Goal: Transaction & Acquisition: Purchase product/service

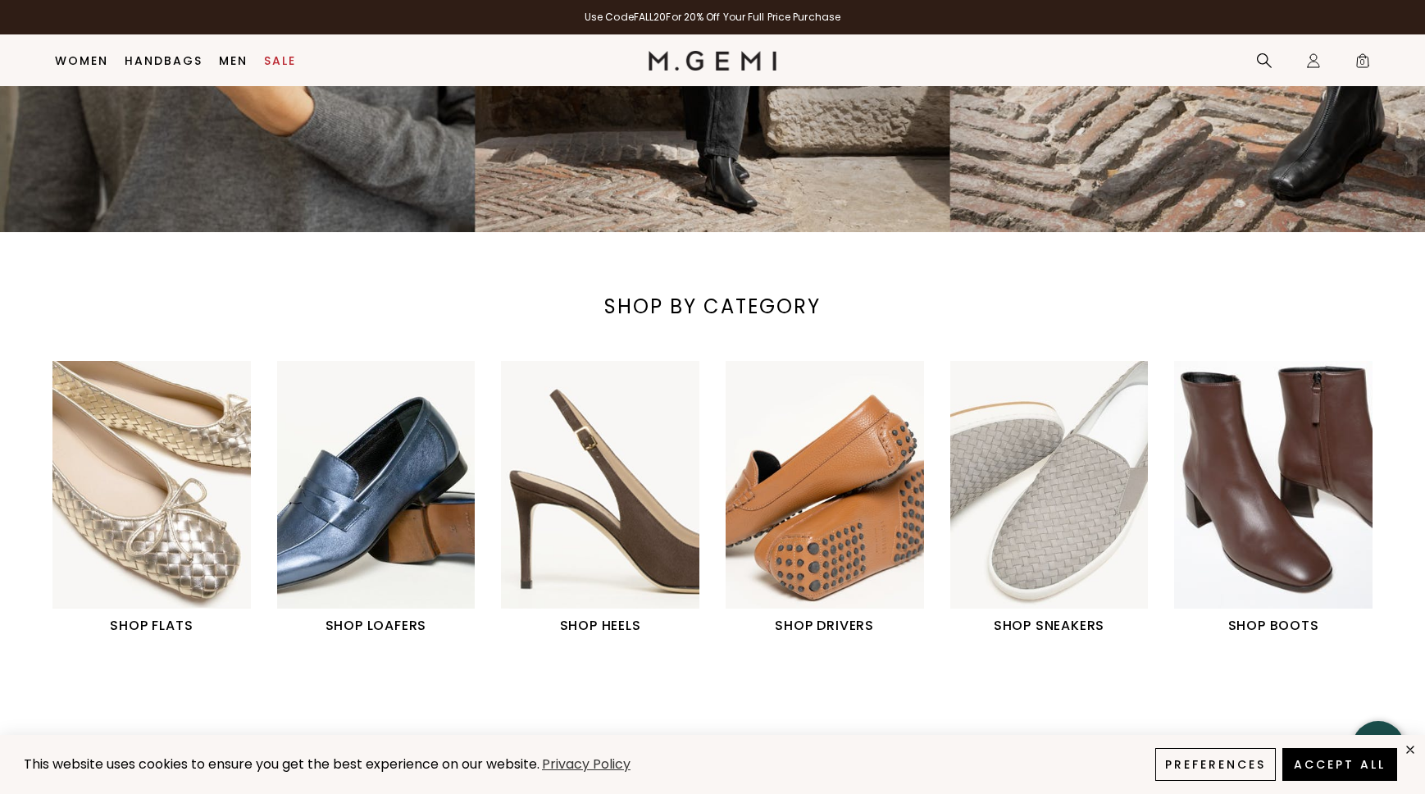
scroll to position [345, 0]
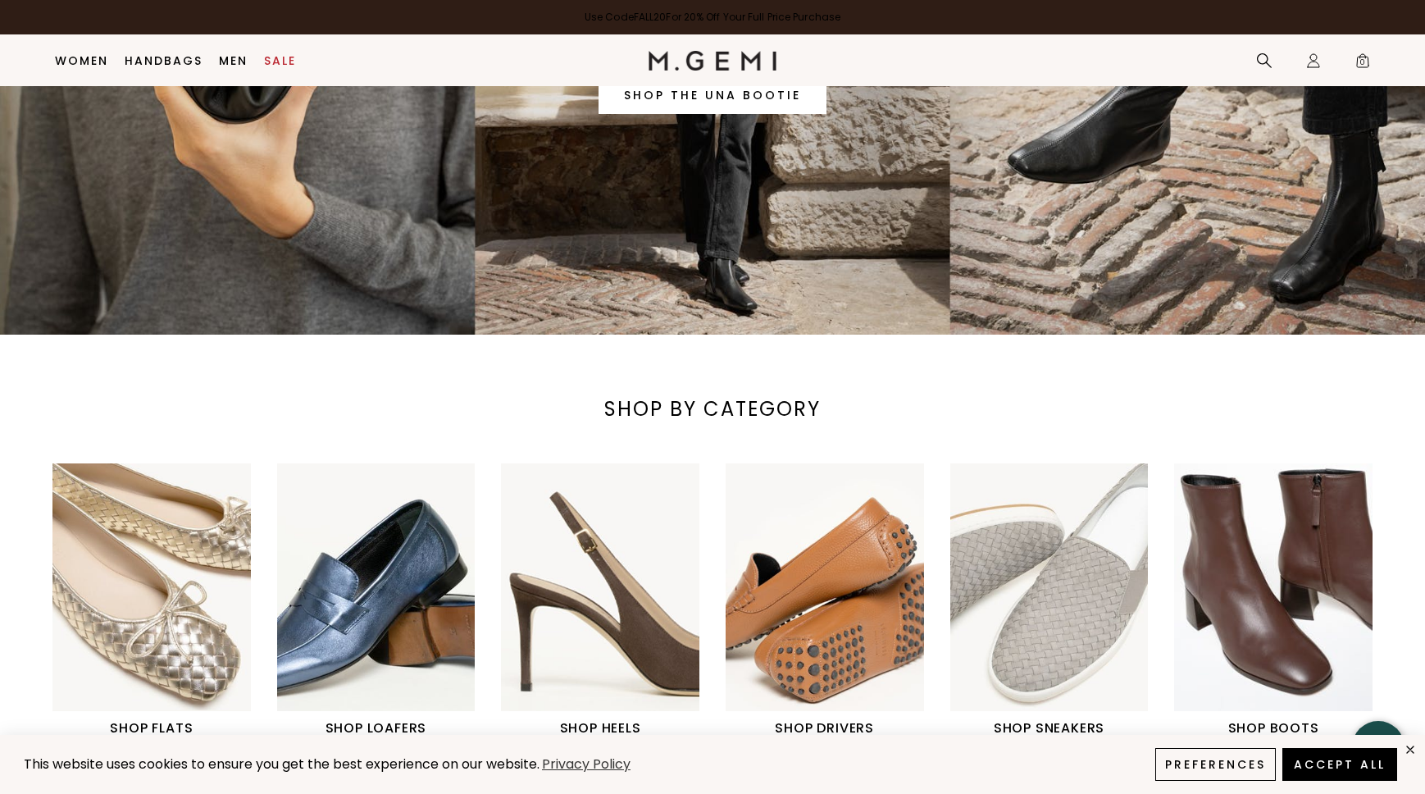
click at [731, 16] on link "Use Code FALL20 For 20% Off Your Full Price Purchase" at bounding box center [712, 17] width 1425 height 34
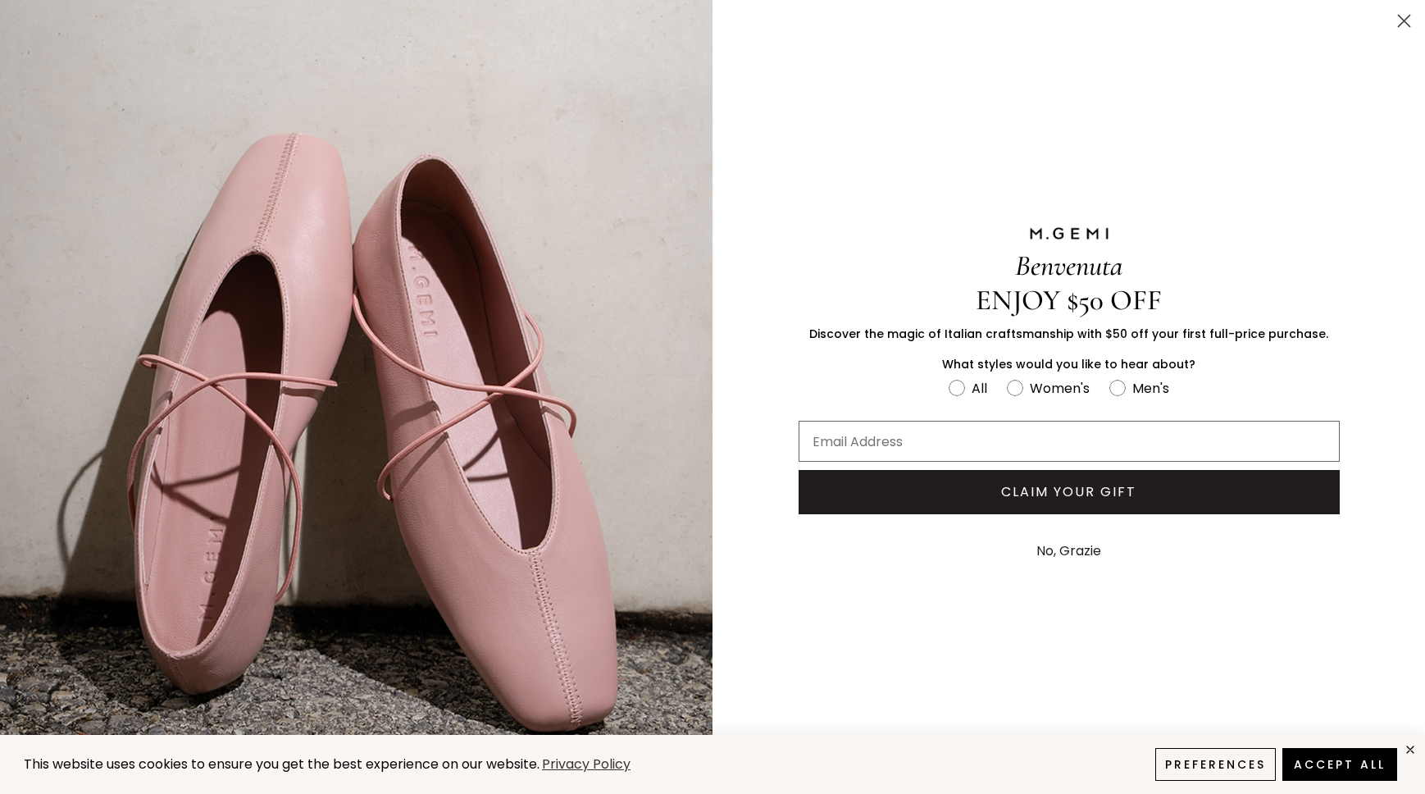
scroll to position [572, 0]
click at [1408, 14] on circle "Close dialog" at bounding box center [1404, 20] width 27 height 27
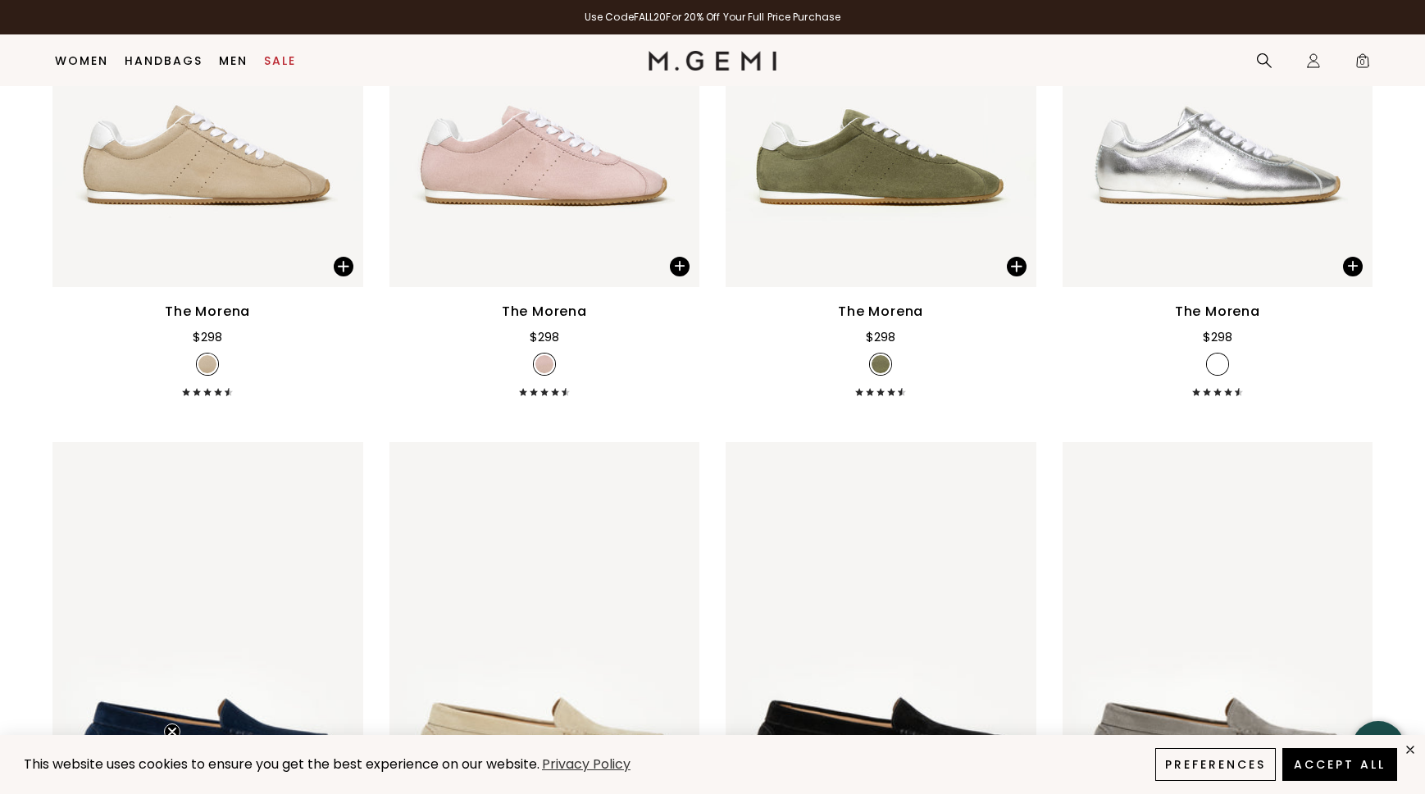
scroll to position [2554, 0]
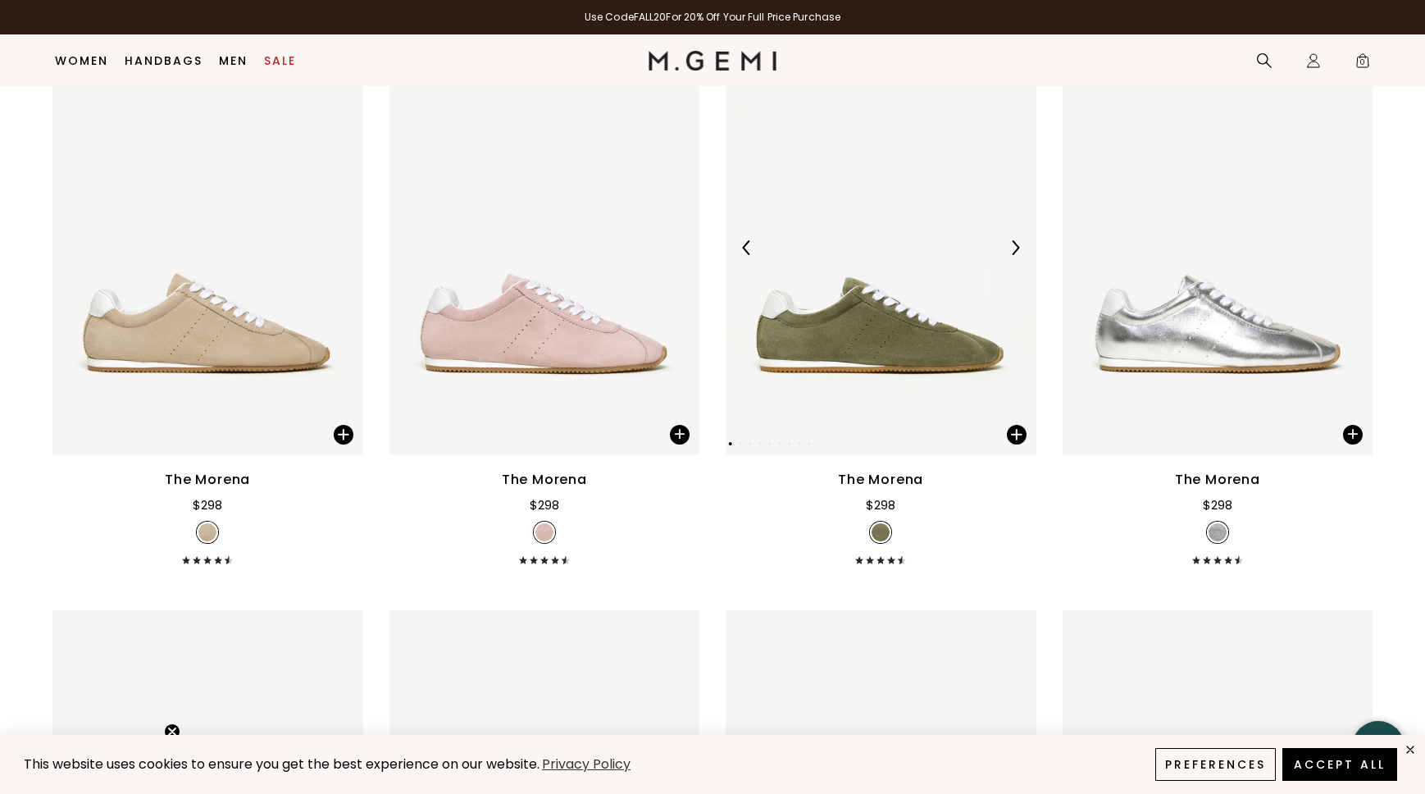
click at [1023, 243] on div at bounding box center [1015, 248] width 26 height 26
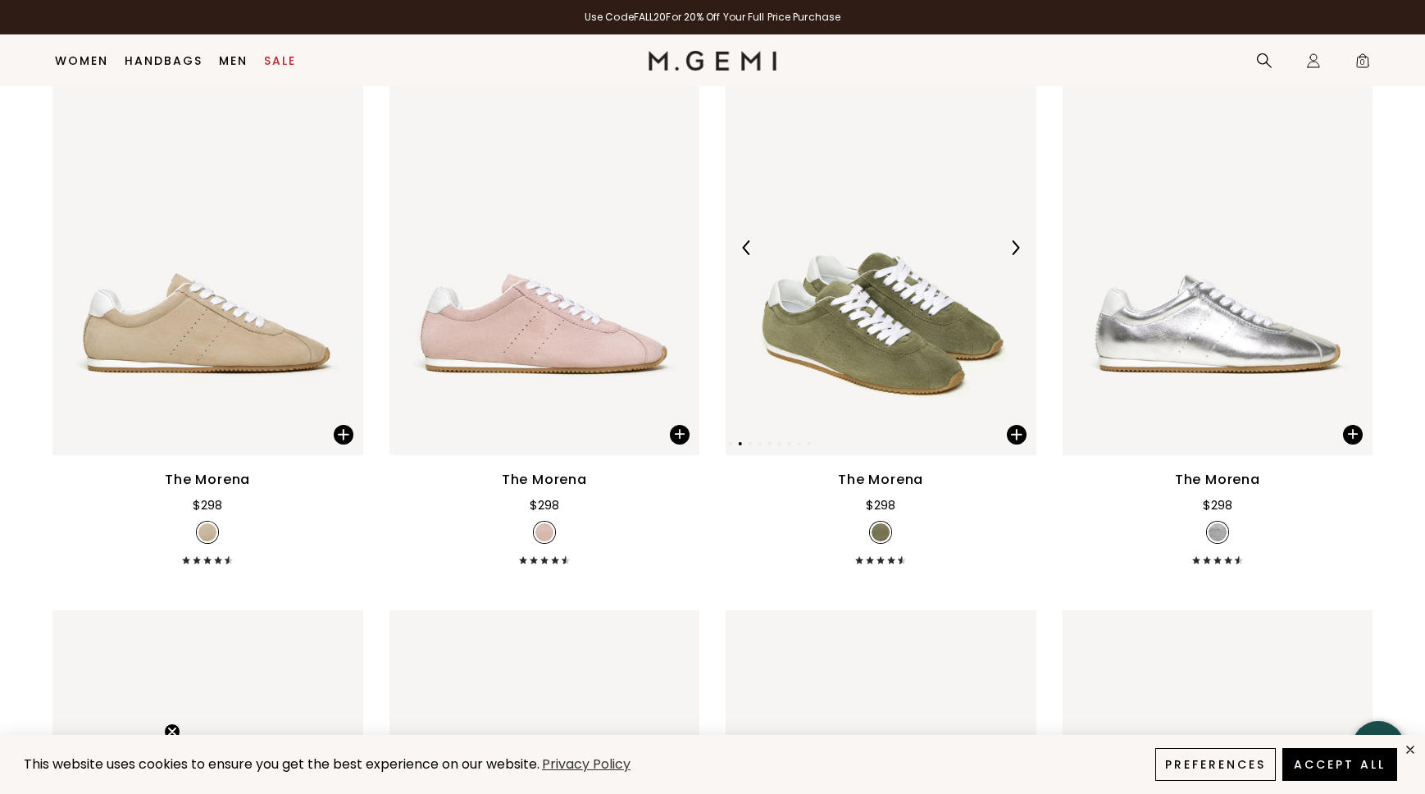
click at [1015, 244] on img at bounding box center [1015, 247] width 15 height 15
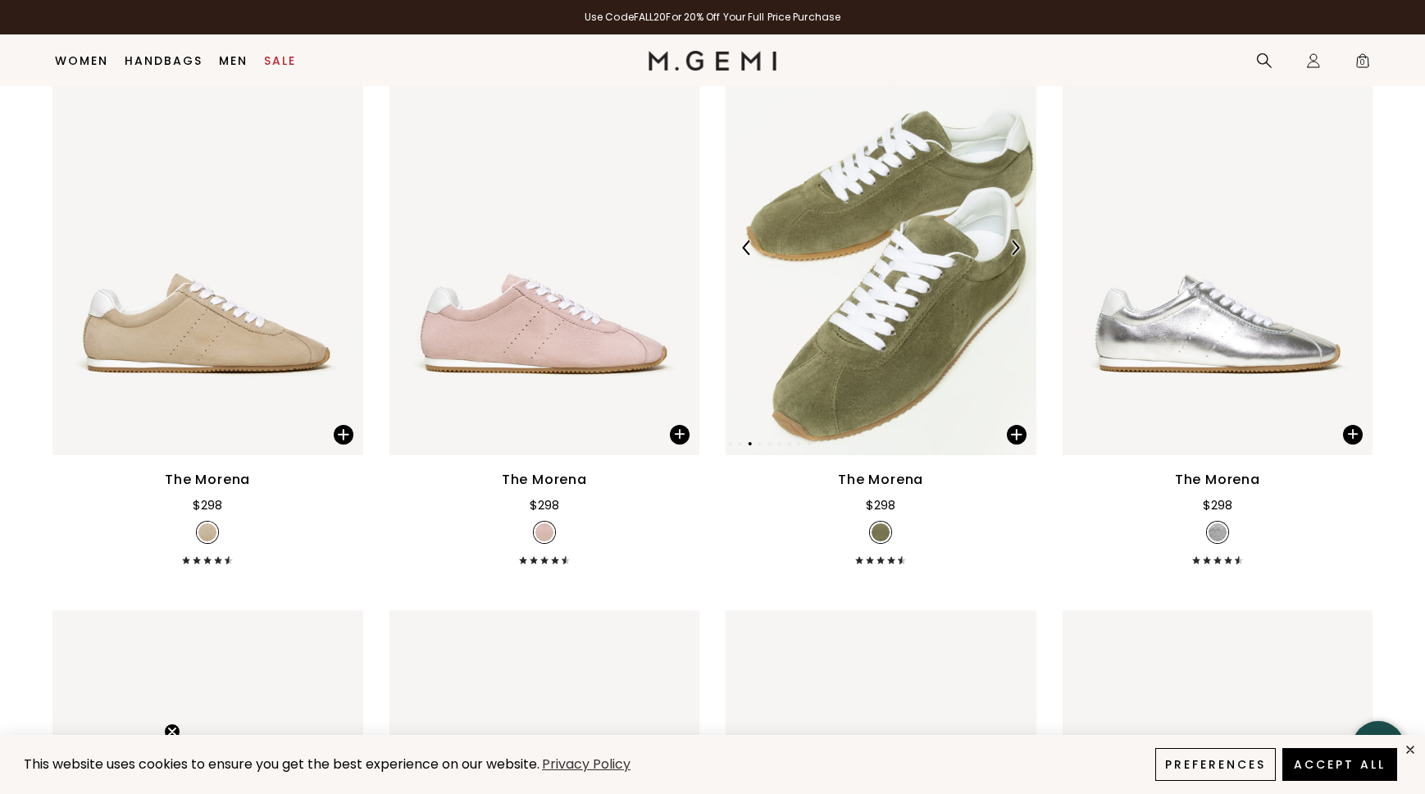
click at [1015, 244] on img at bounding box center [1015, 247] width 15 height 15
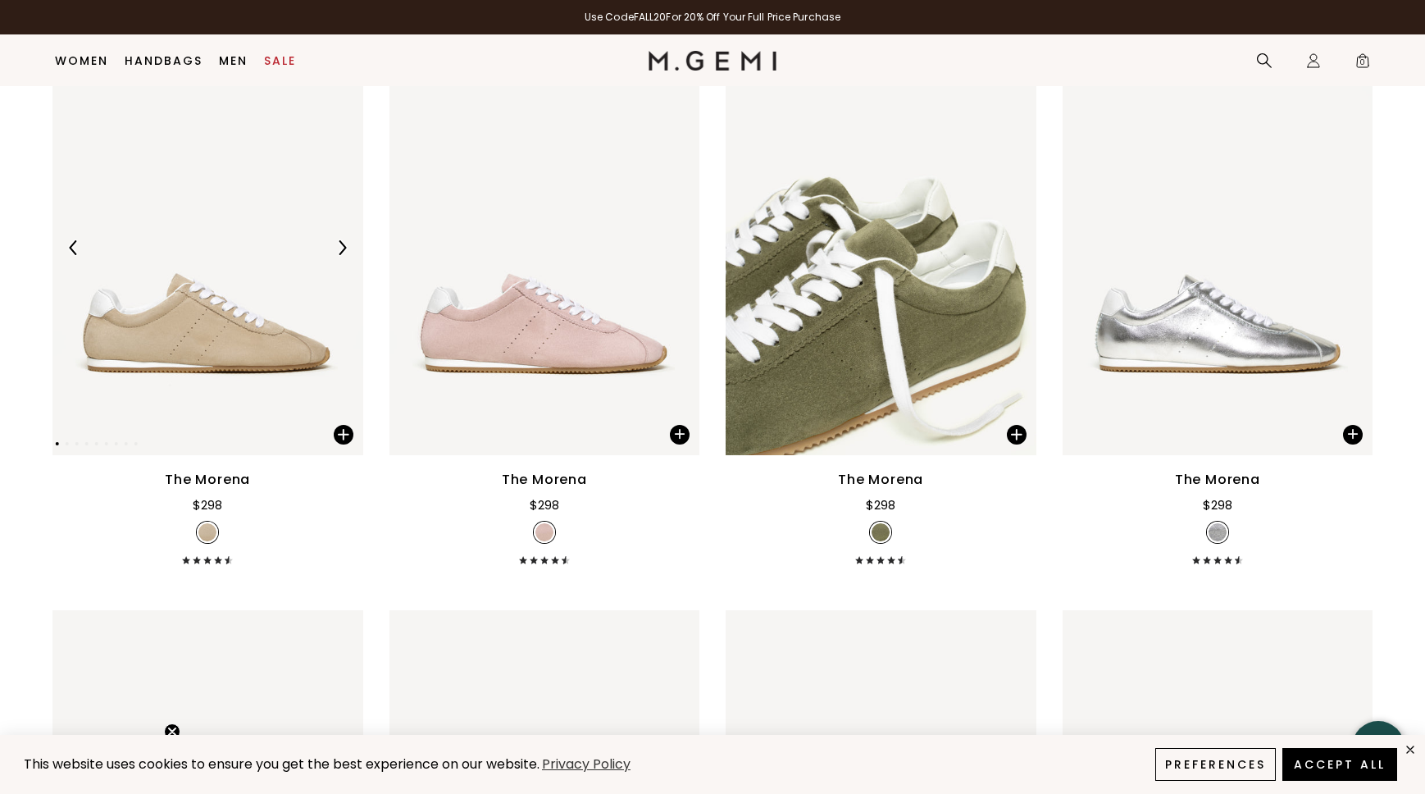
click at [340, 251] on img at bounding box center [342, 247] width 15 height 15
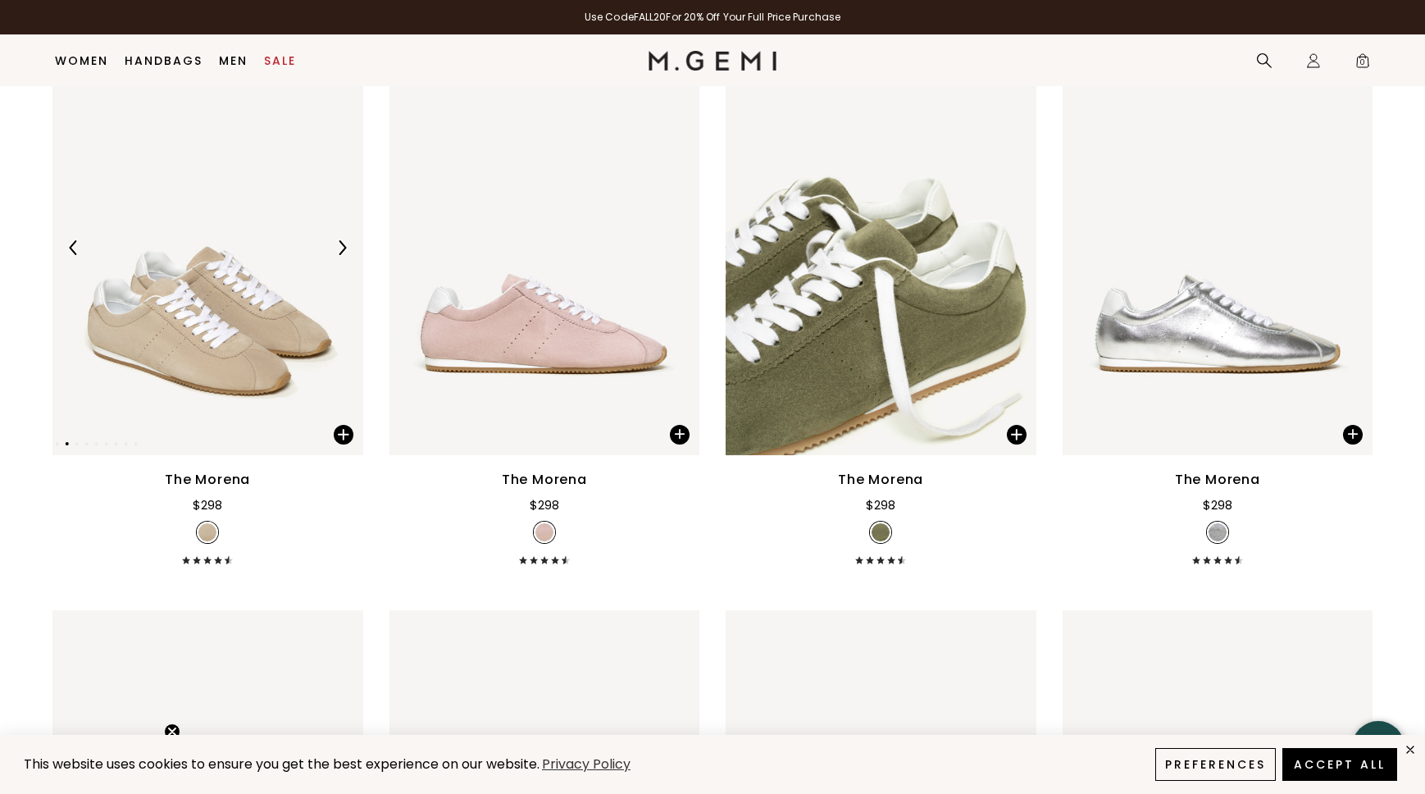
click at [340, 251] on img at bounding box center [342, 247] width 15 height 15
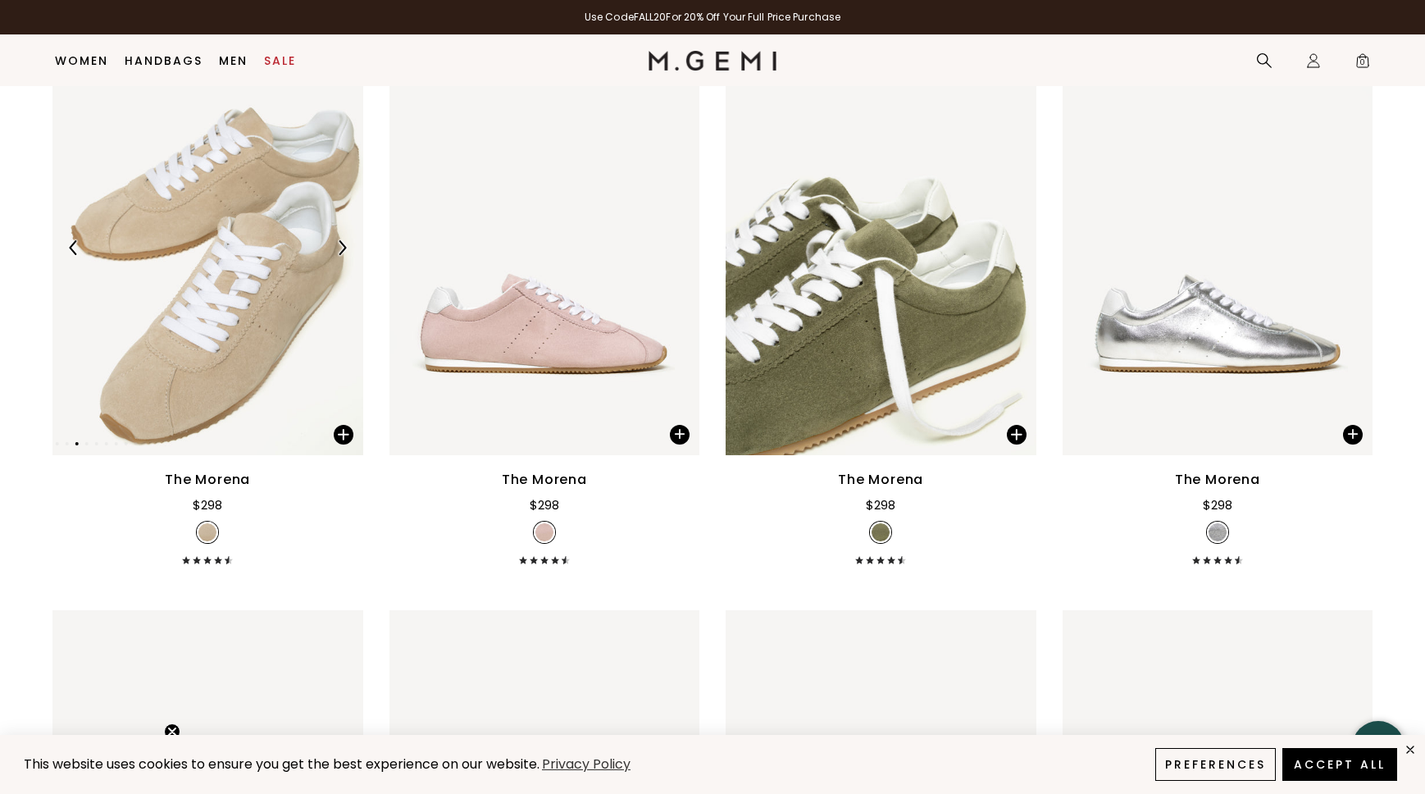
click at [340, 251] on img at bounding box center [342, 247] width 15 height 15
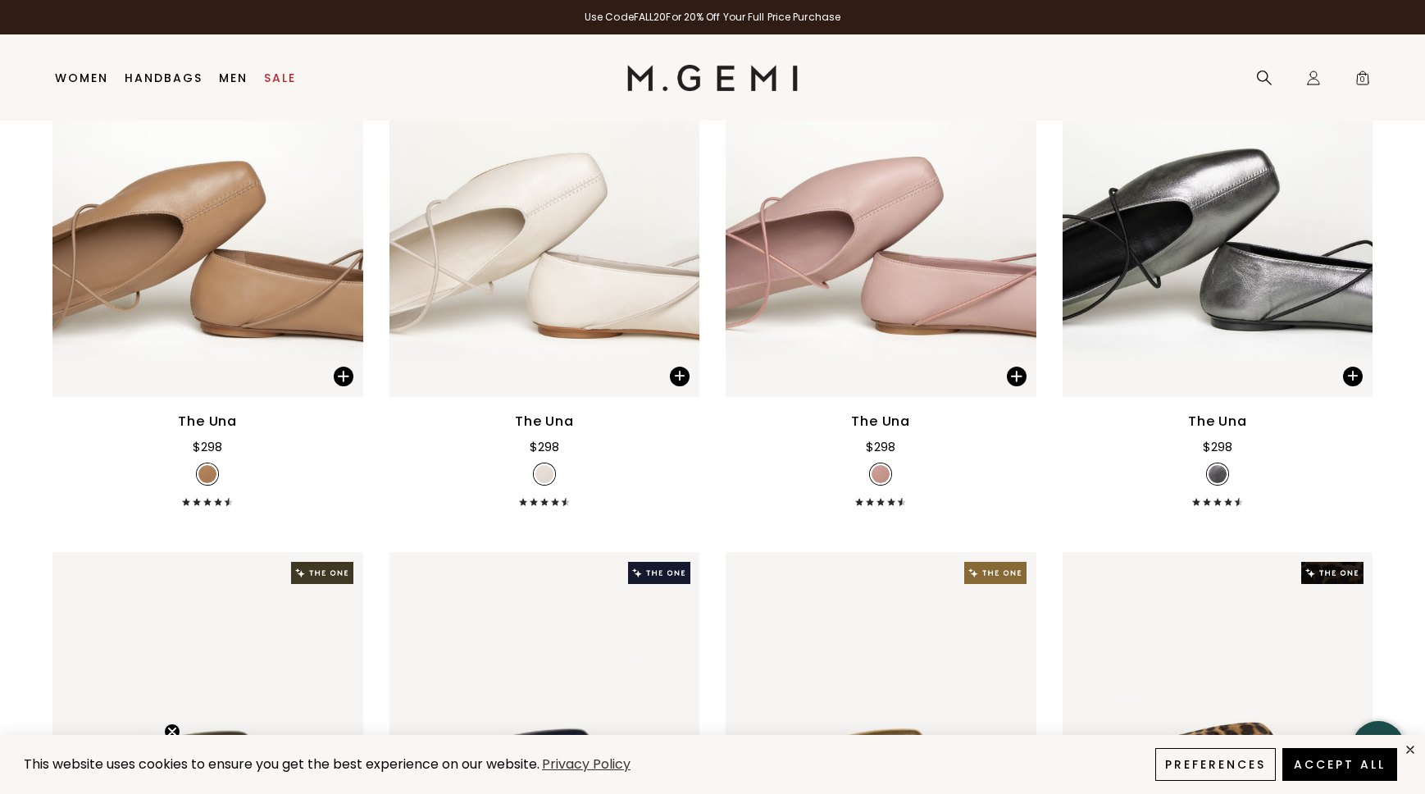
scroll to position [0, 0]
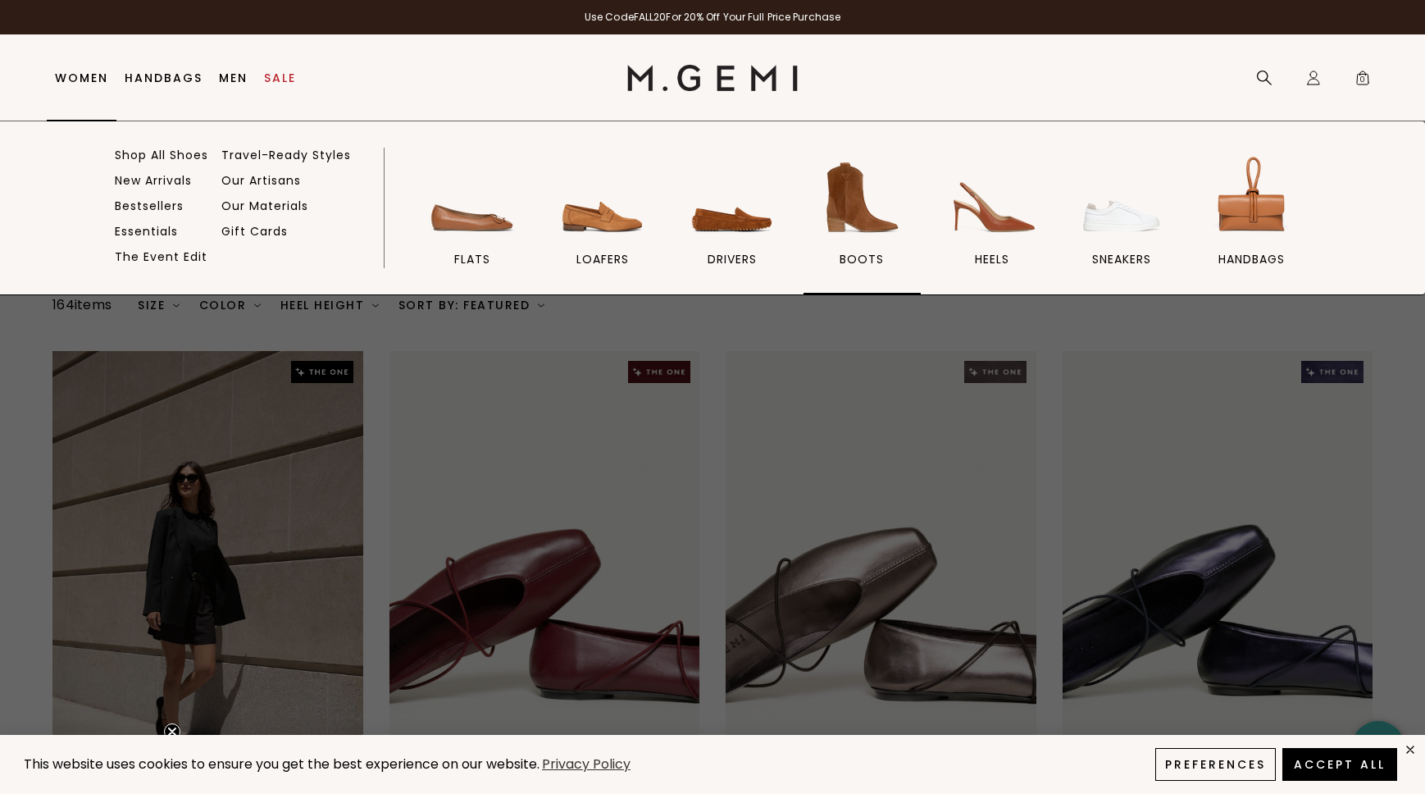
click at [861, 206] on img at bounding box center [862, 198] width 92 height 92
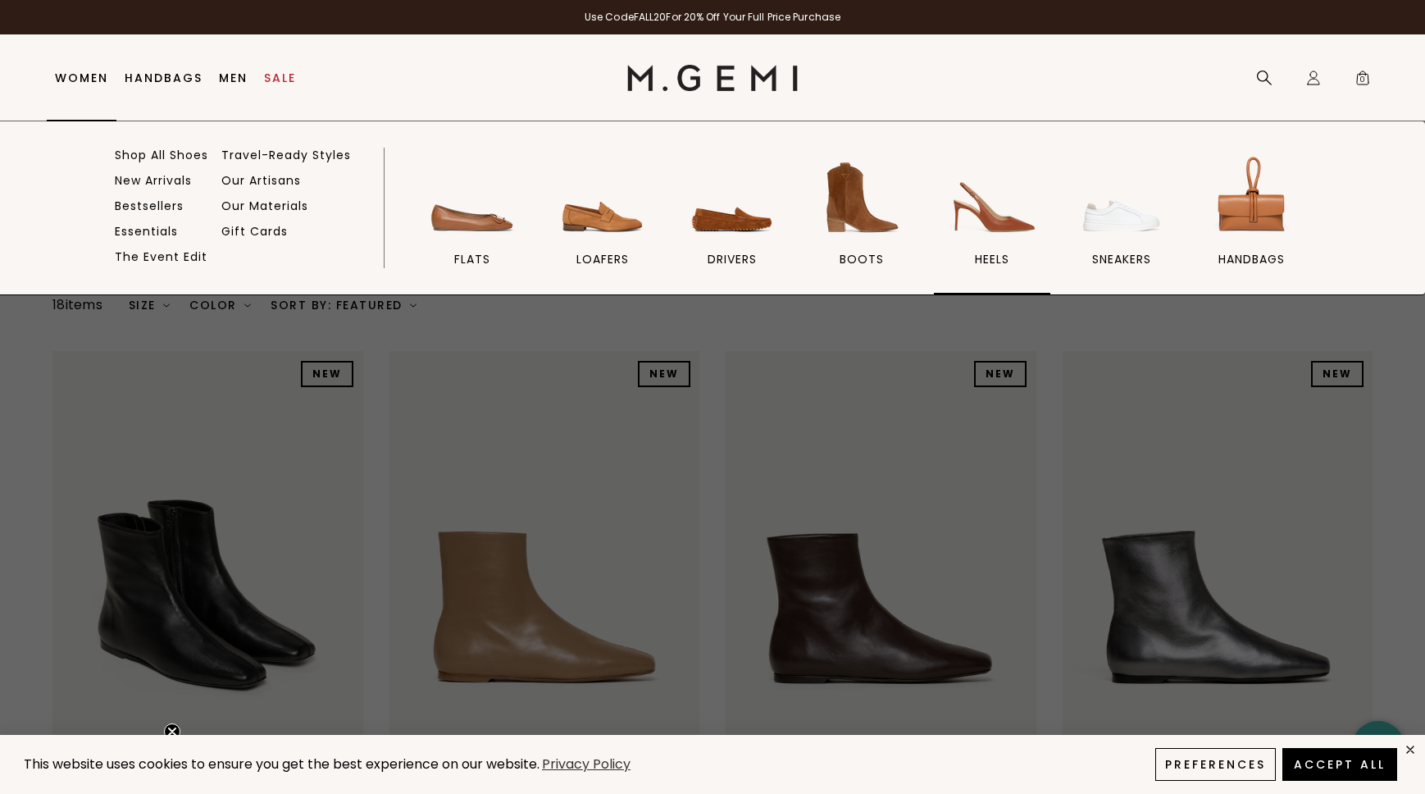
click at [1000, 216] on img at bounding box center [992, 198] width 92 height 92
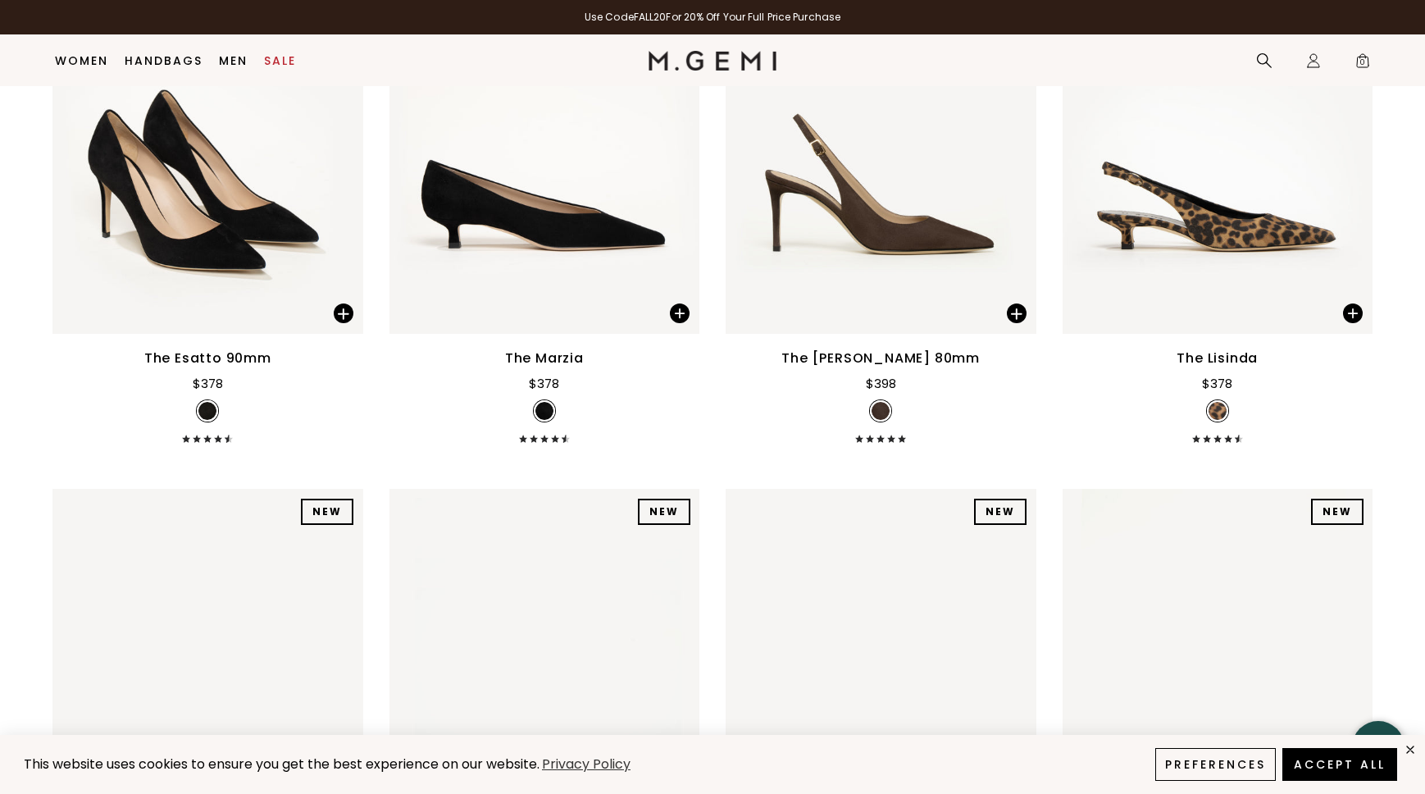
scroll to position [397, 0]
click at [1012, 123] on img at bounding box center [1015, 127] width 15 height 15
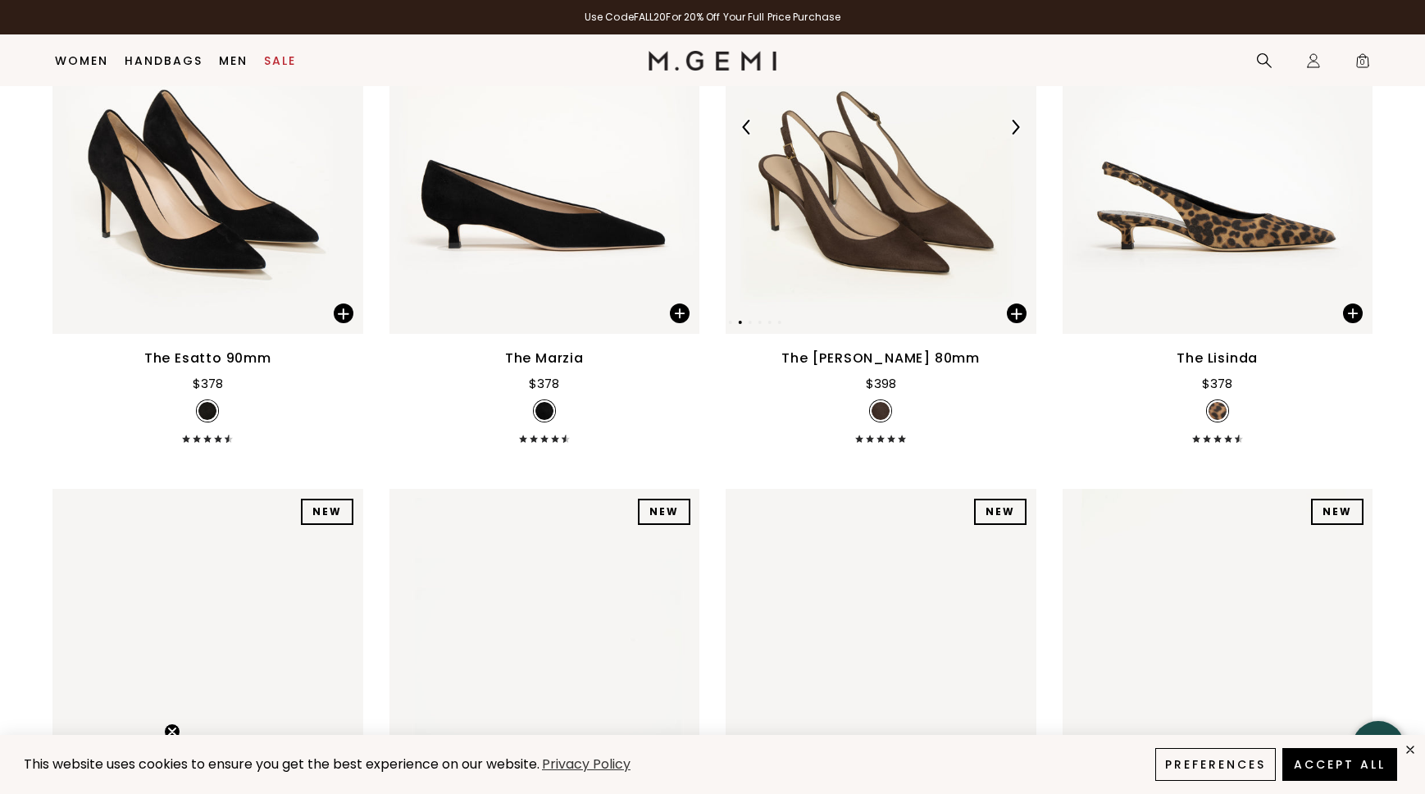
click at [1012, 123] on img at bounding box center [1015, 127] width 15 height 15
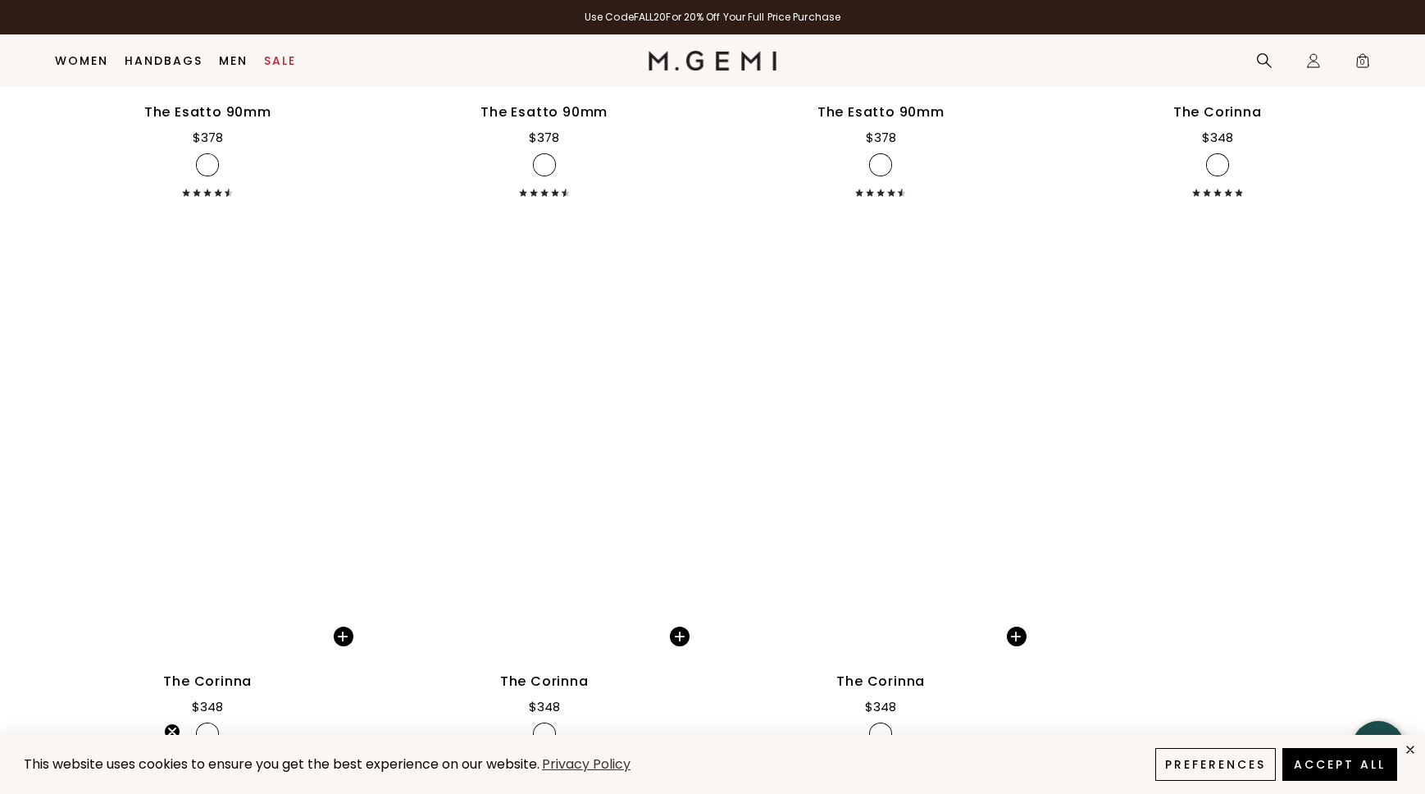
scroll to position [5715, 0]
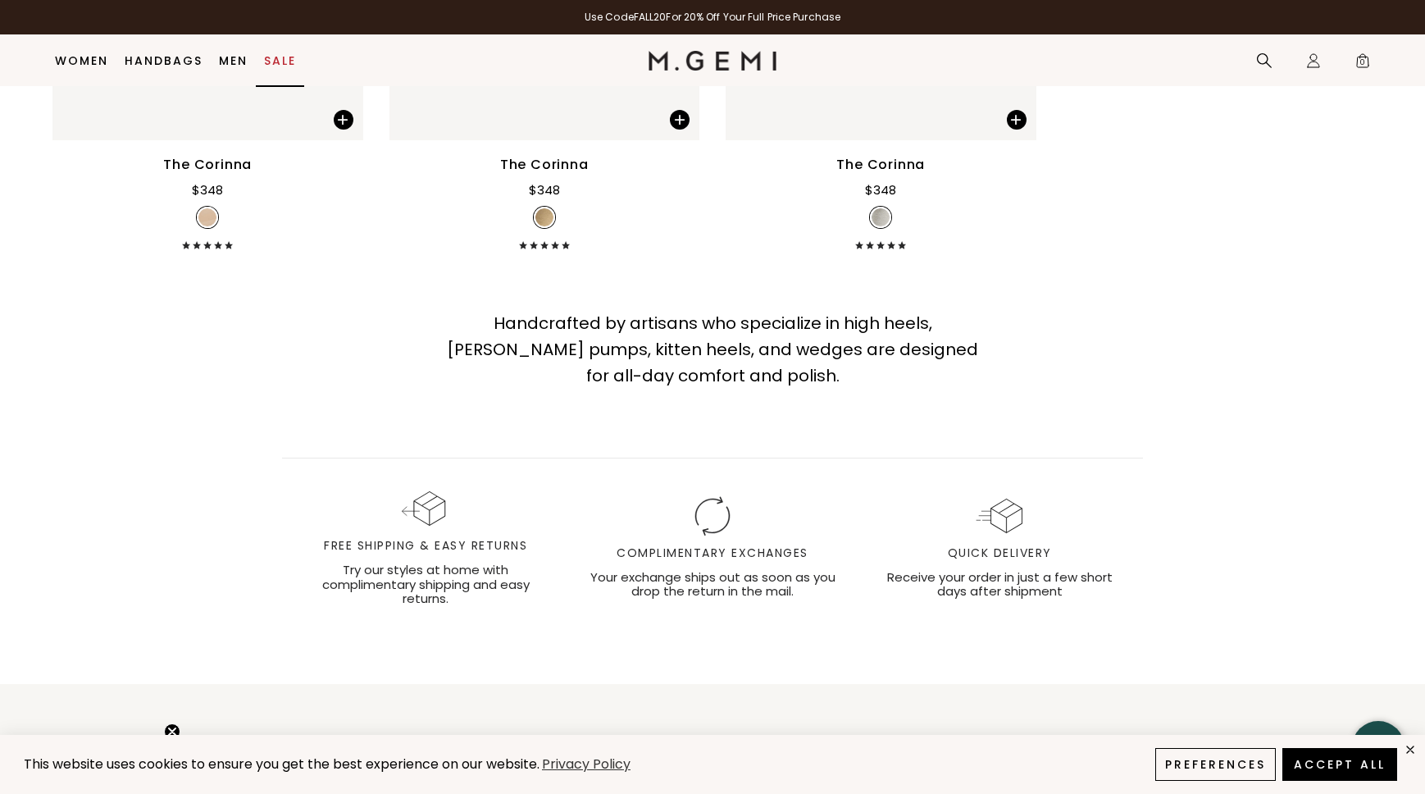
click at [280, 66] on link "Sale" at bounding box center [280, 60] width 32 height 13
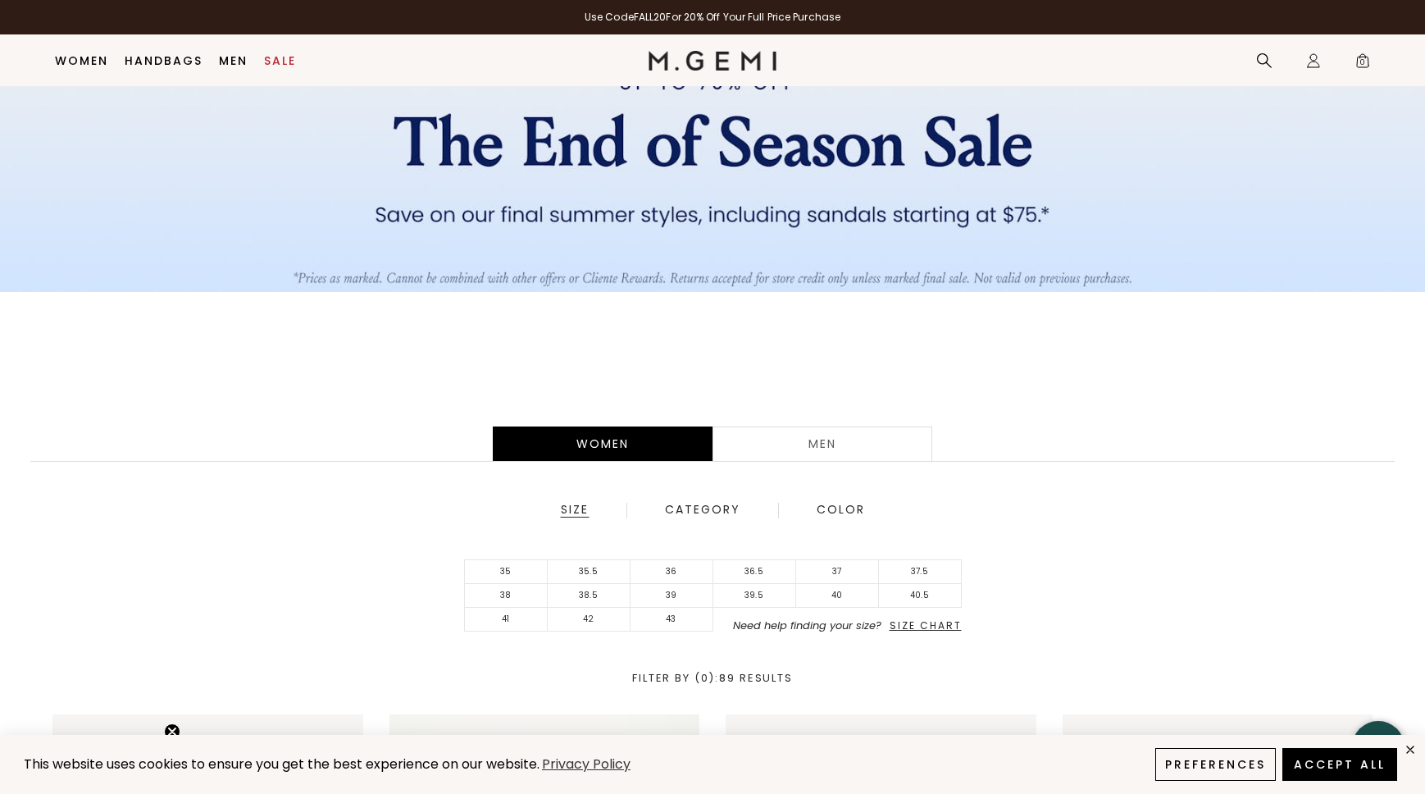
scroll to position [156, 0]
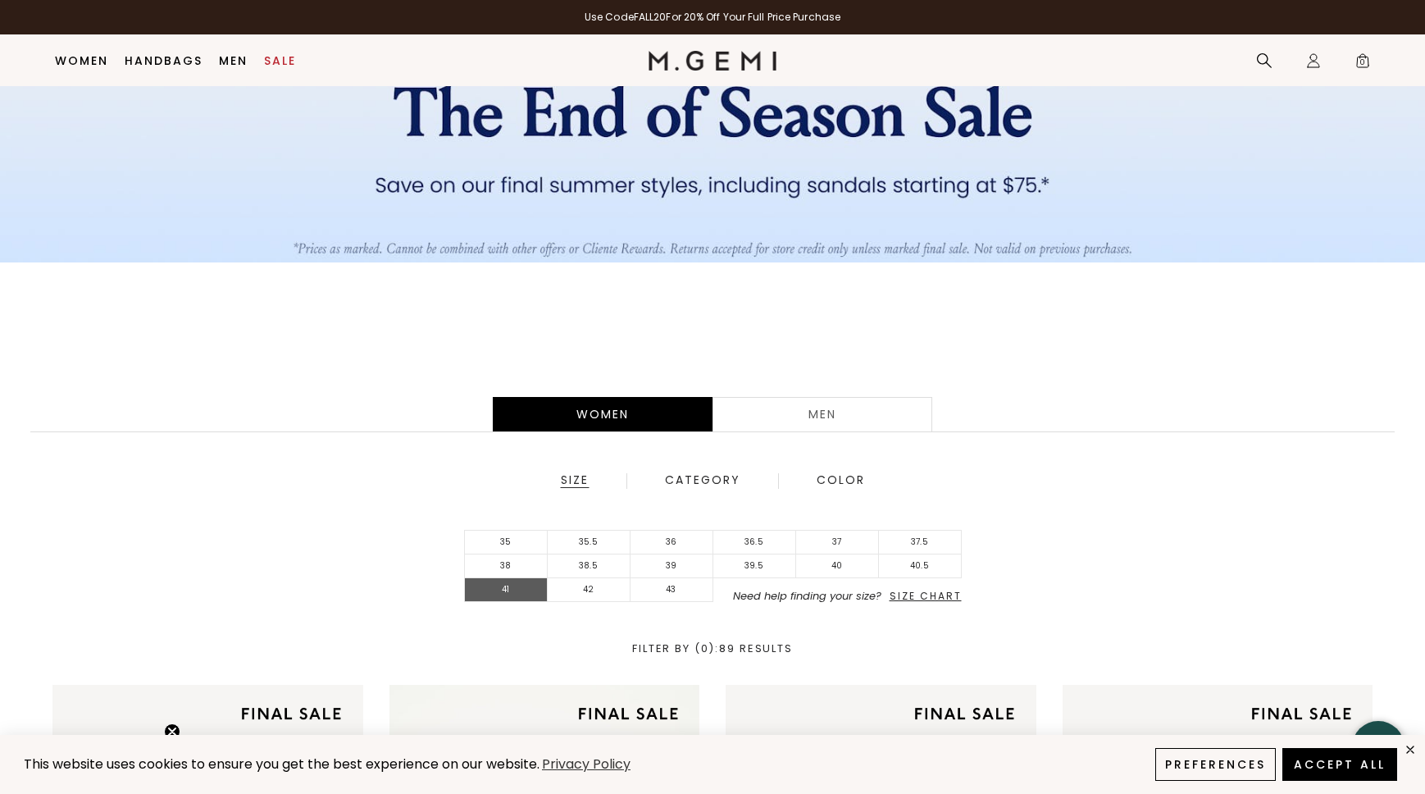
click at [524, 591] on li "41" at bounding box center [506, 590] width 83 height 24
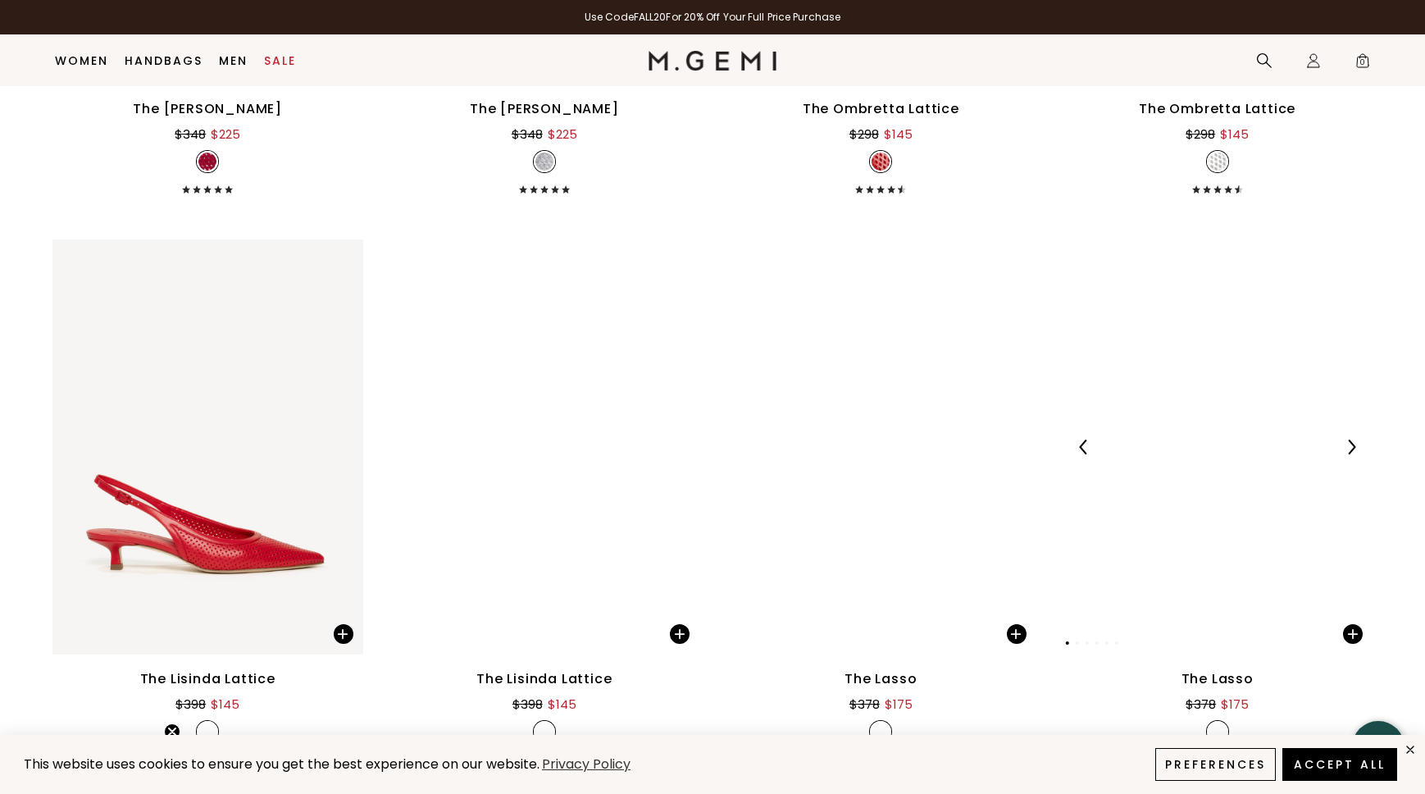
scroll to position [1944, 0]
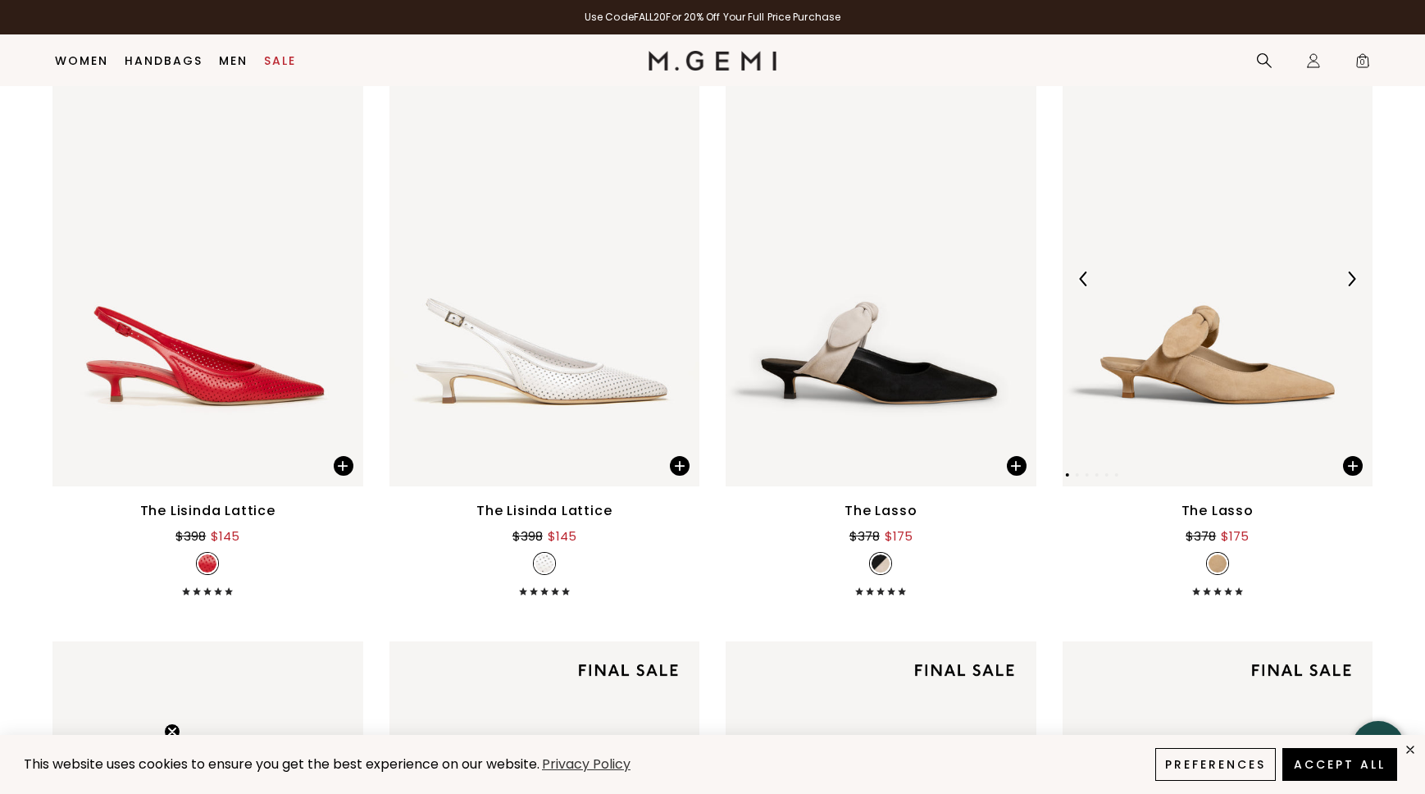
click at [1351, 281] on img at bounding box center [1351, 278] width 15 height 15
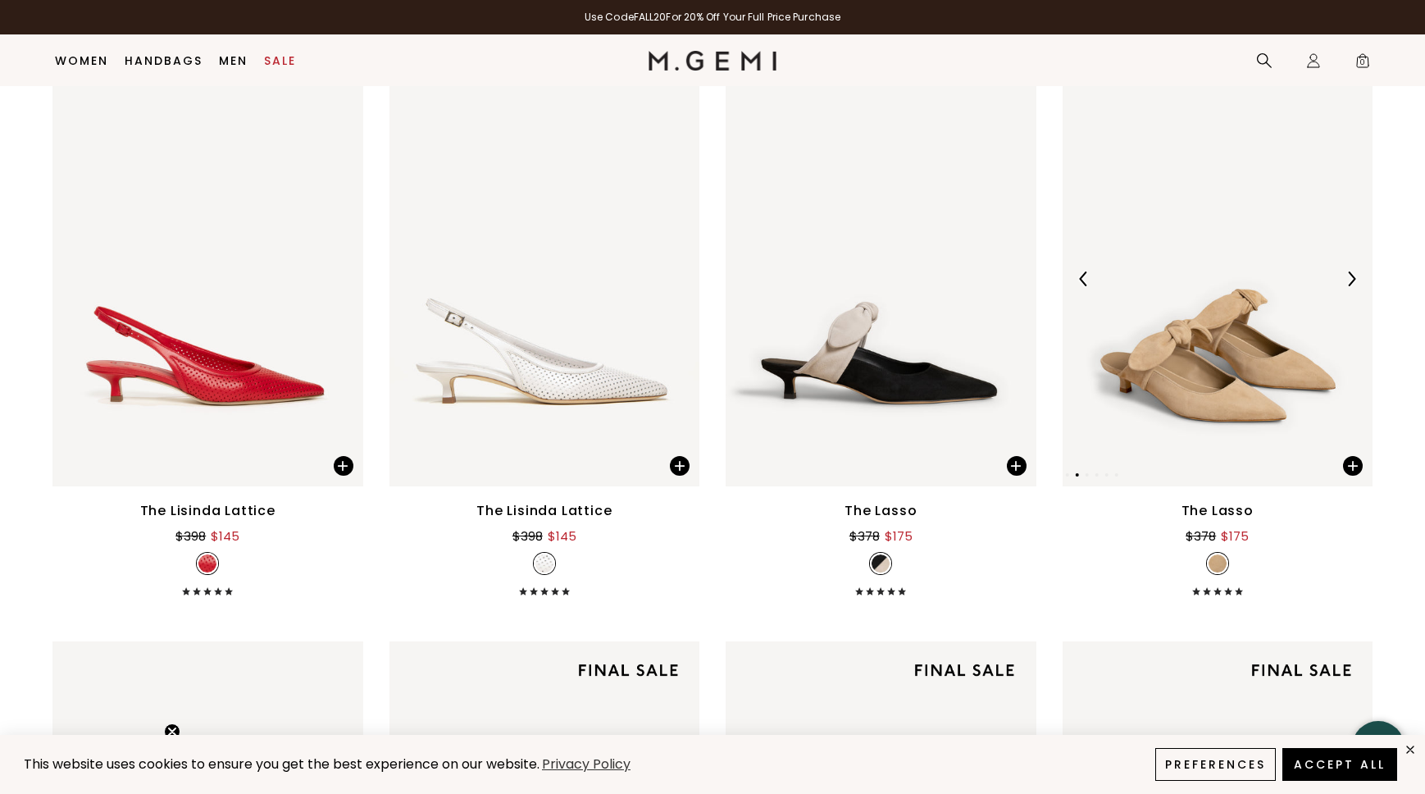
click at [1351, 281] on img at bounding box center [1351, 278] width 15 height 15
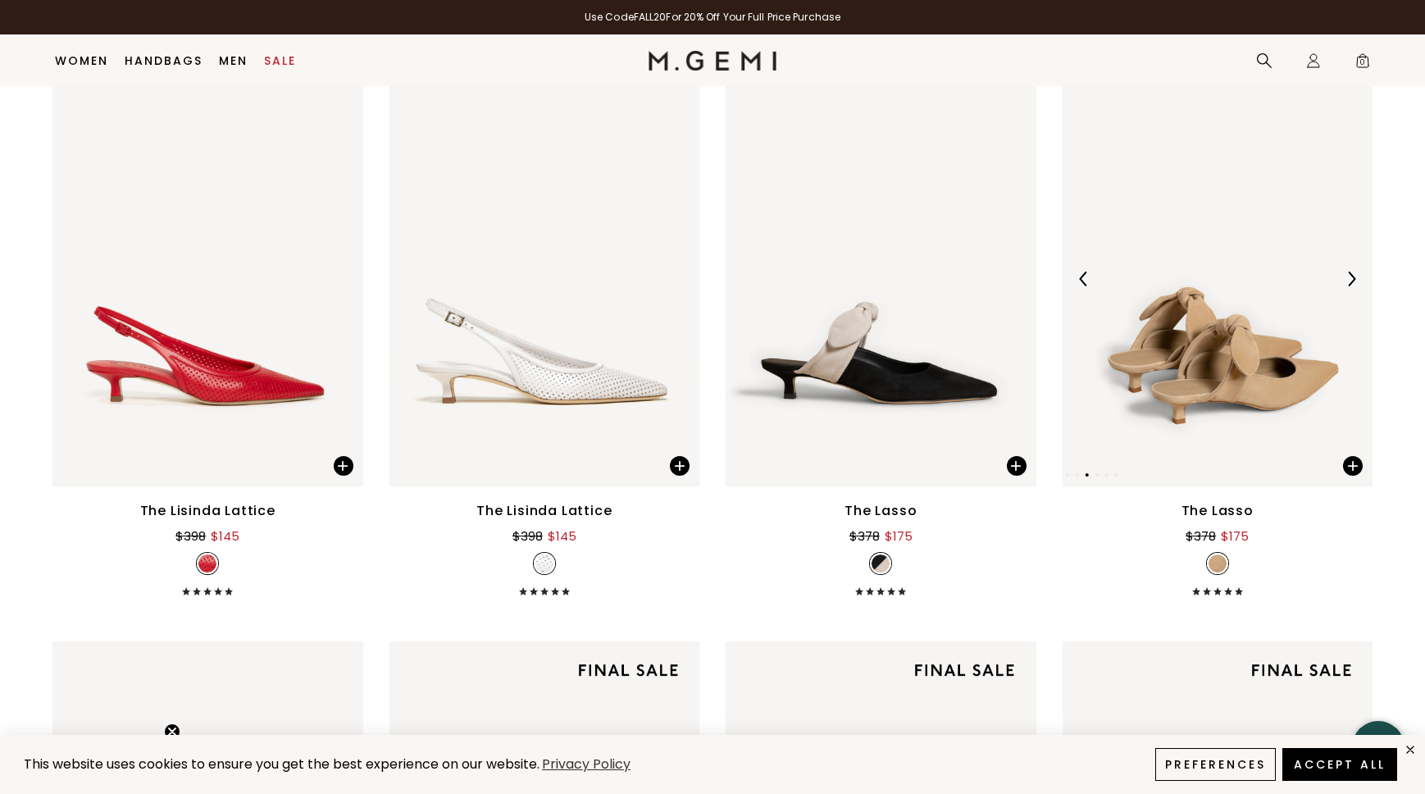
click at [1351, 281] on img at bounding box center [1351, 278] width 15 height 15
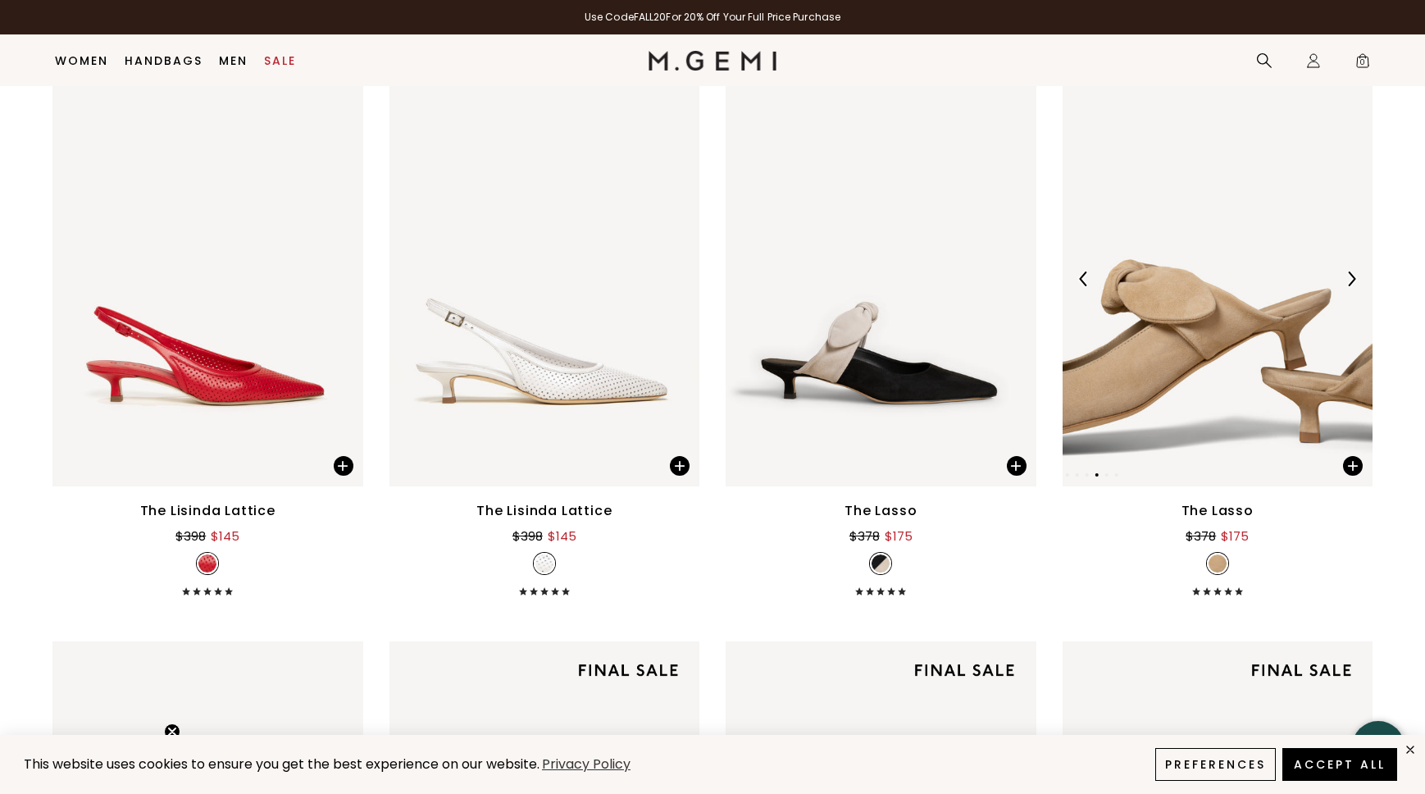
click at [1351, 281] on img at bounding box center [1351, 278] width 15 height 15
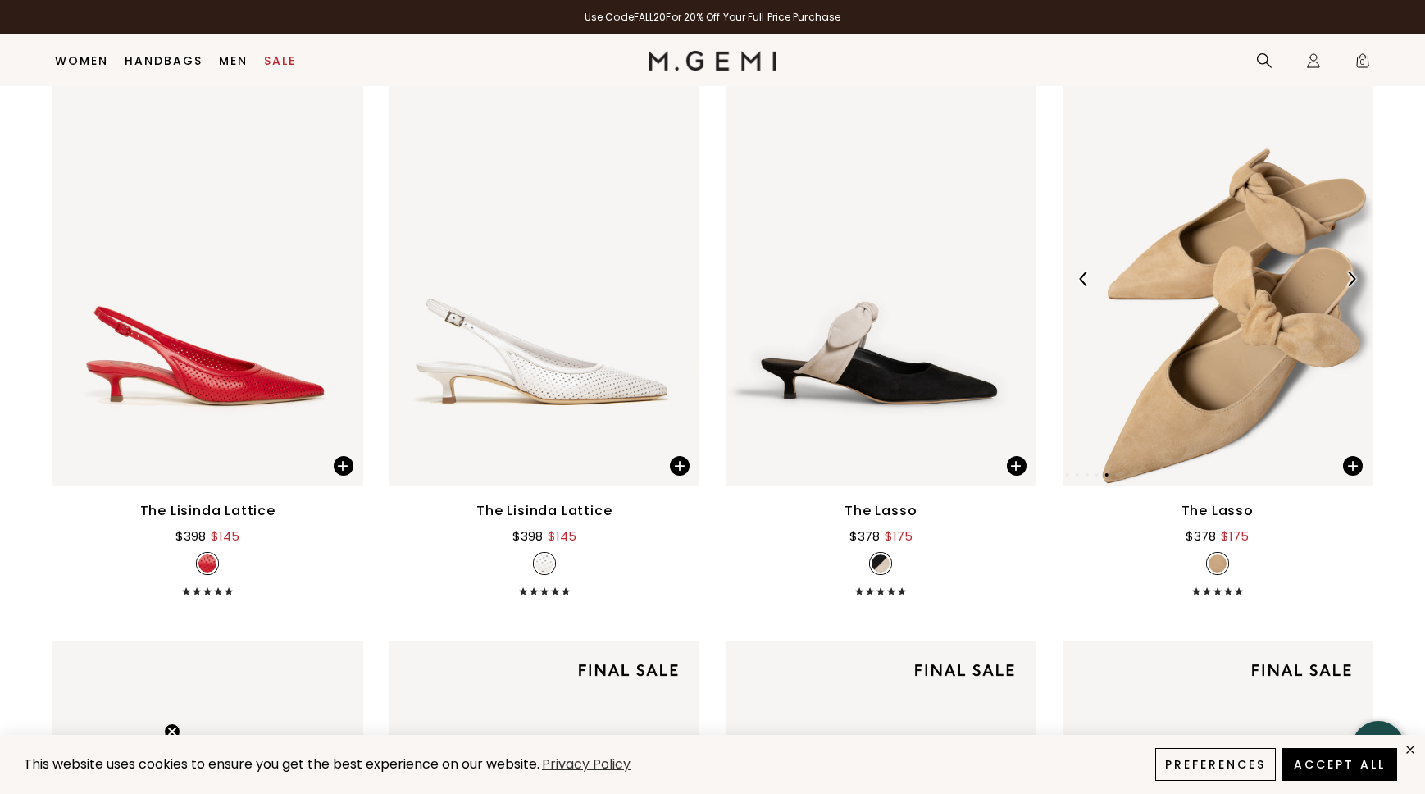
click at [1351, 281] on img at bounding box center [1351, 278] width 15 height 15
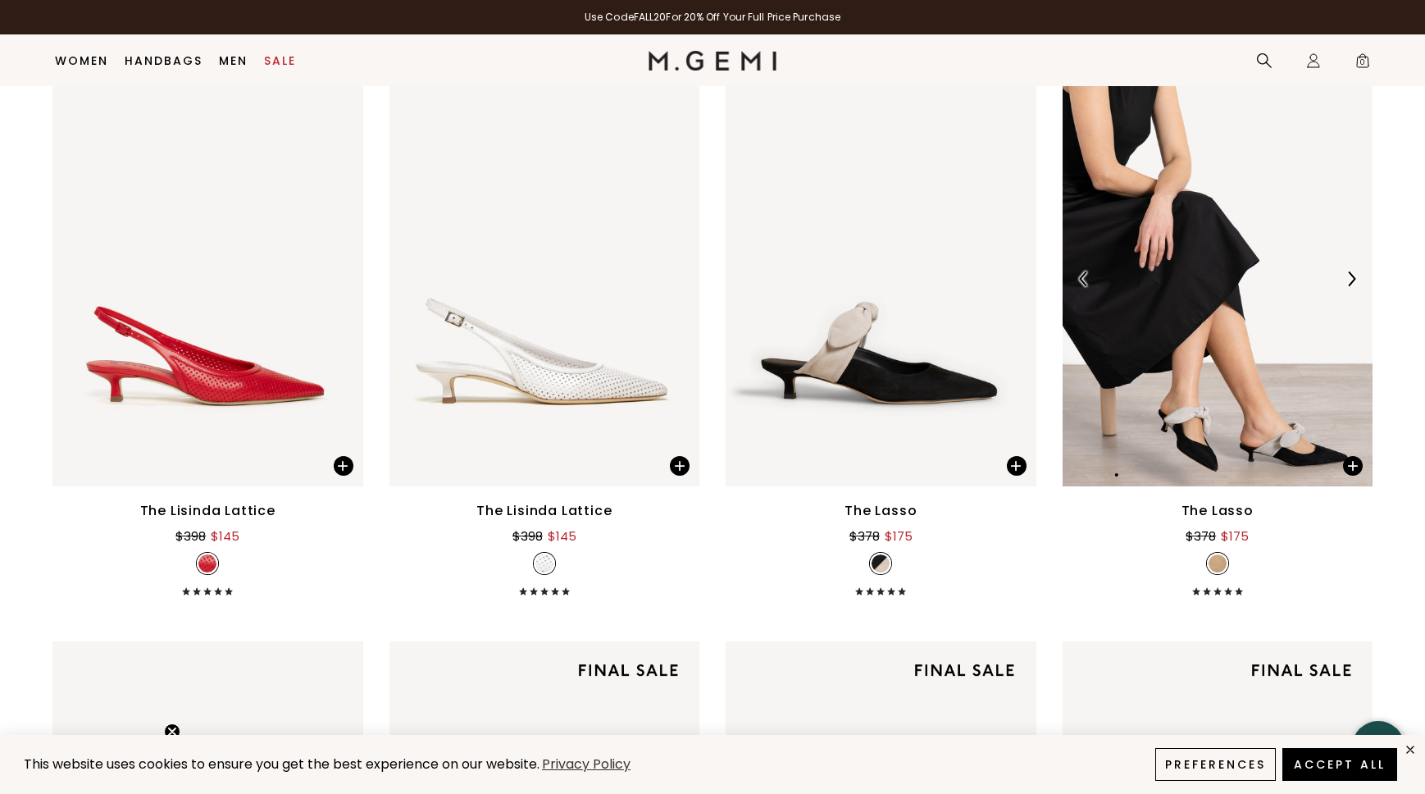
click at [1351, 281] on img at bounding box center [1351, 278] width 15 height 15
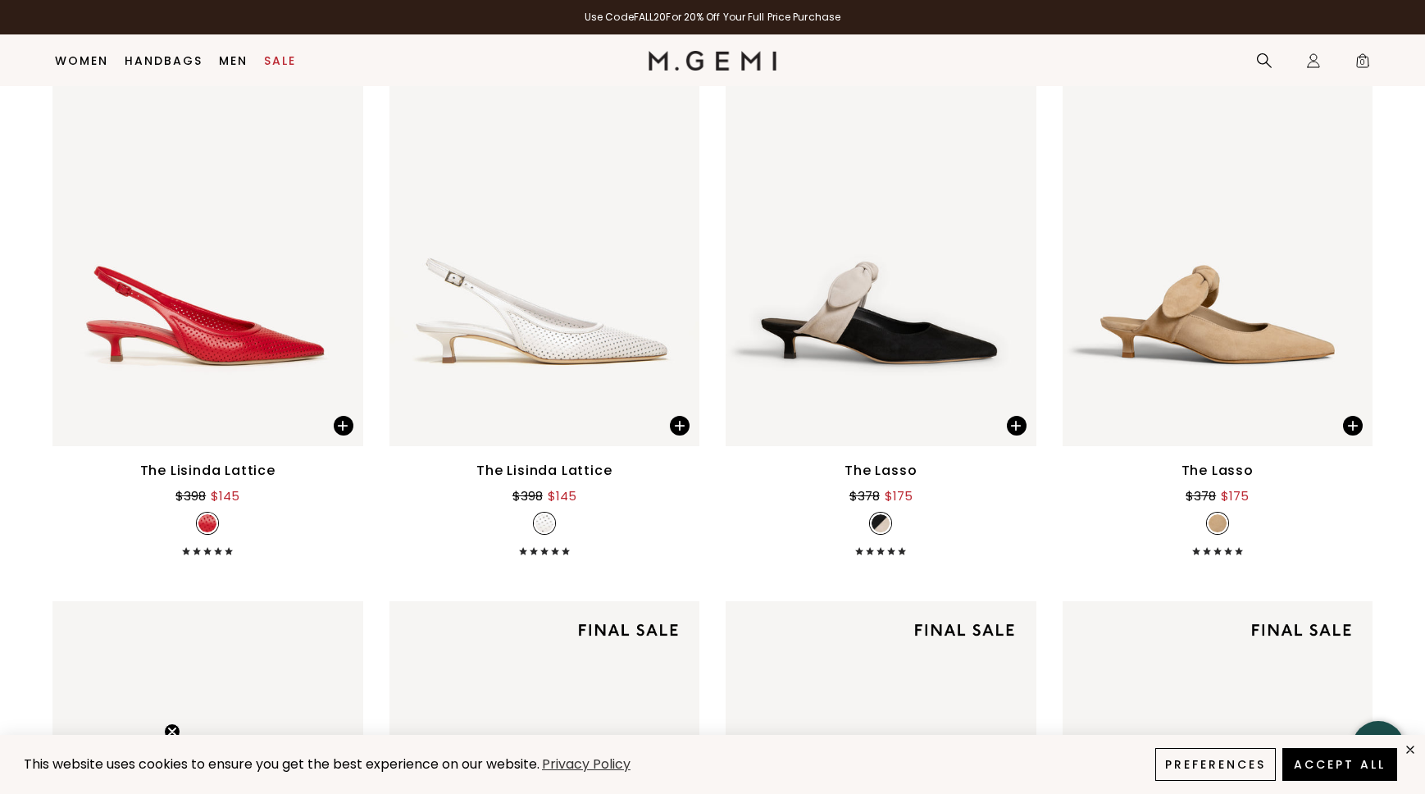
scroll to position [1986, 0]
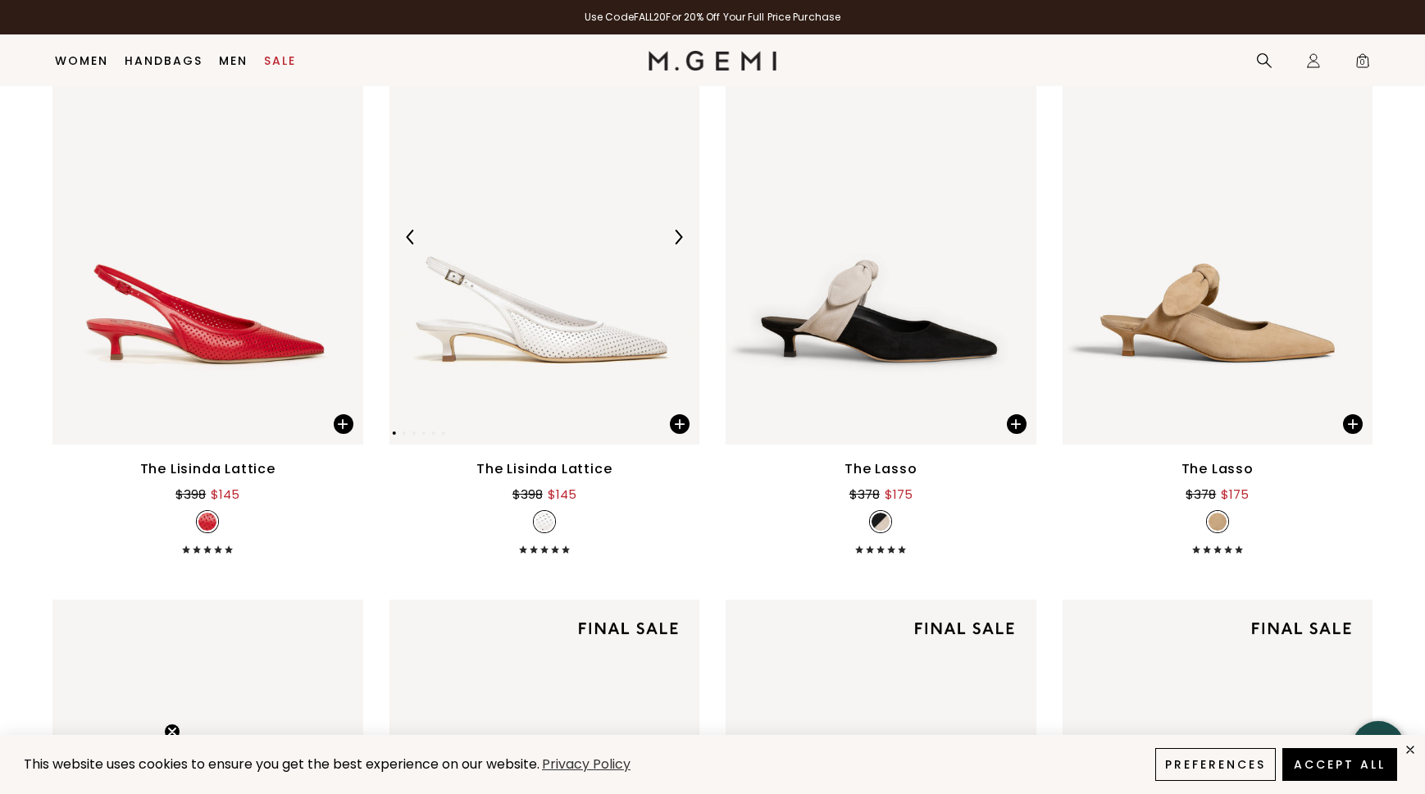
click at [684, 230] on img at bounding box center [678, 237] width 15 height 15
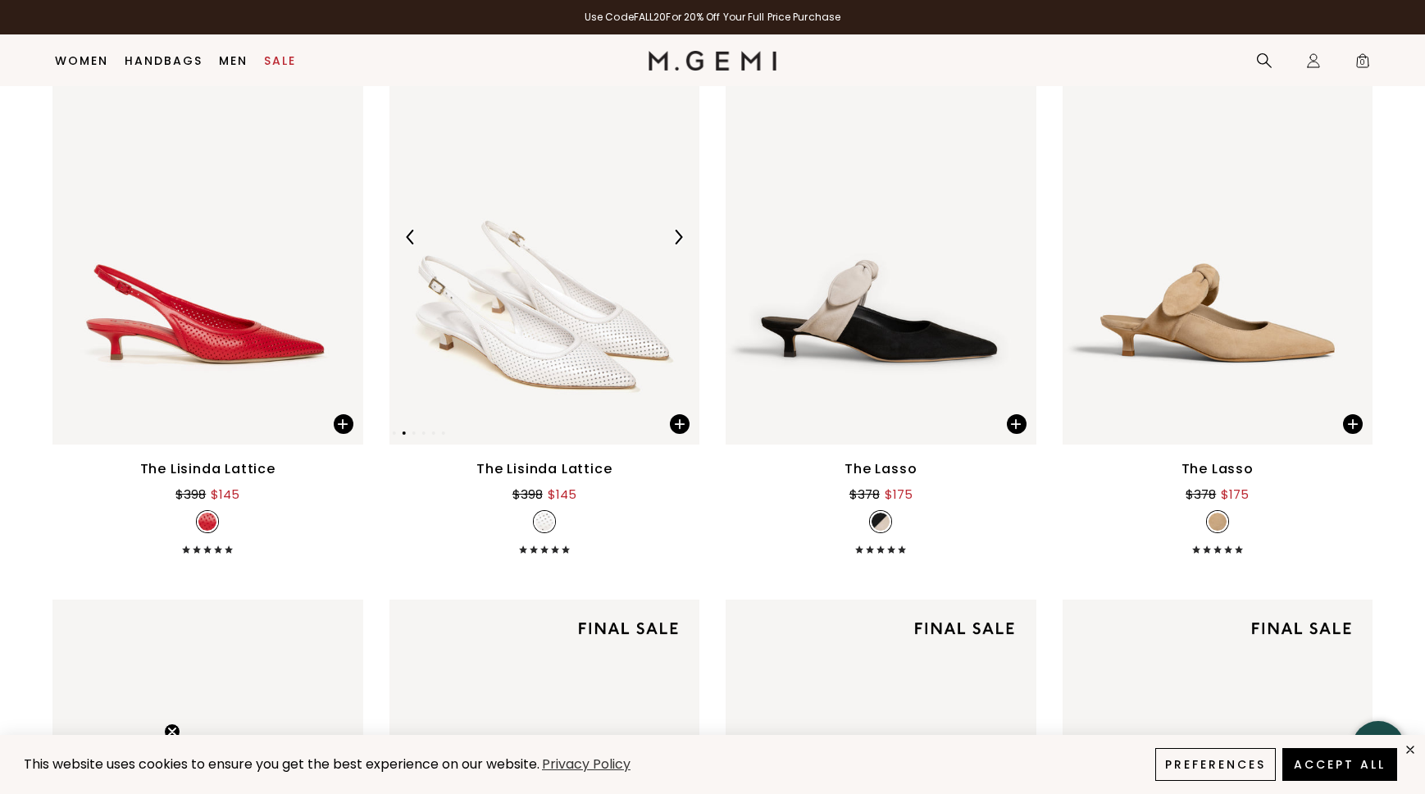
click at [684, 230] on img at bounding box center [678, 237] width 15 height 15
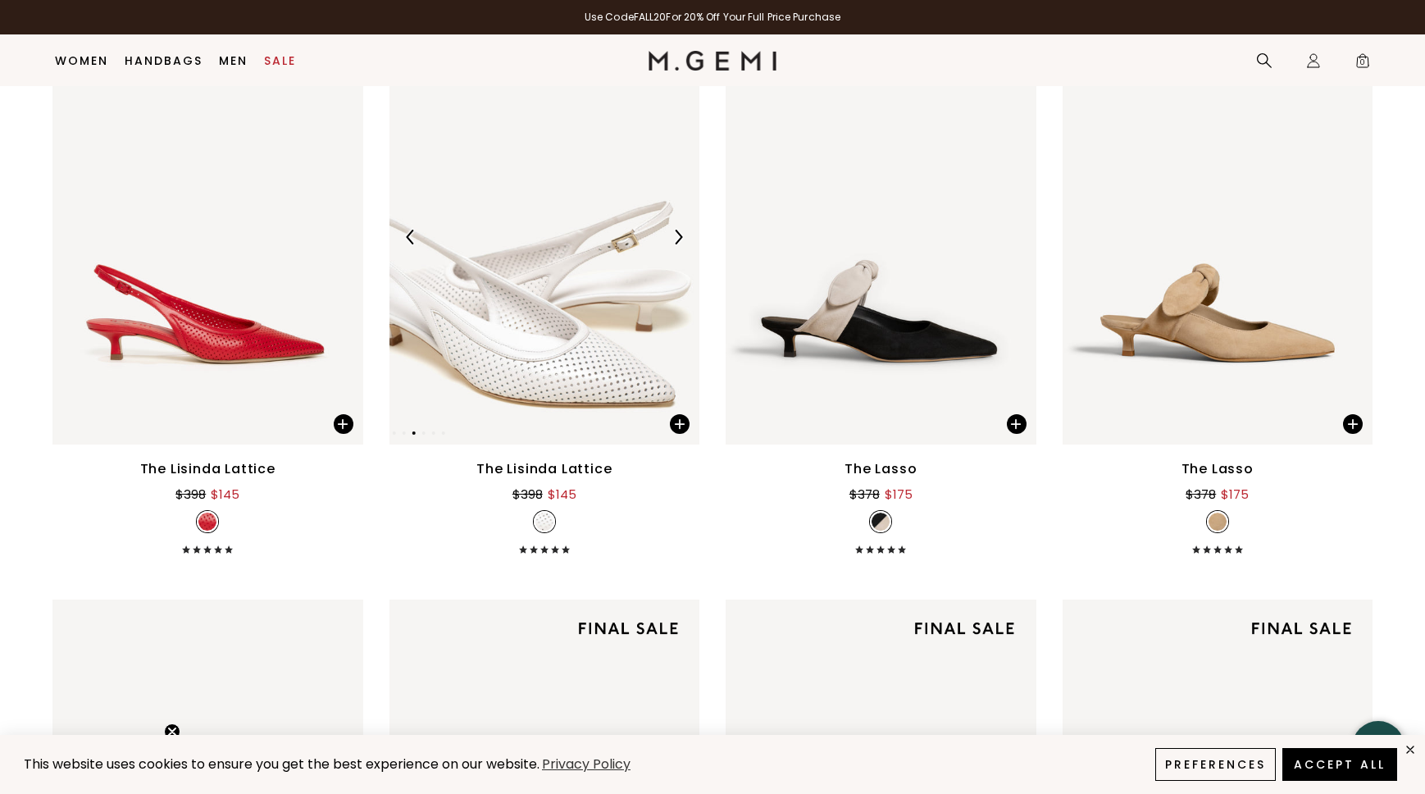
click at [685, 230] on img at bounding box center [678, 237] width 15 height 15
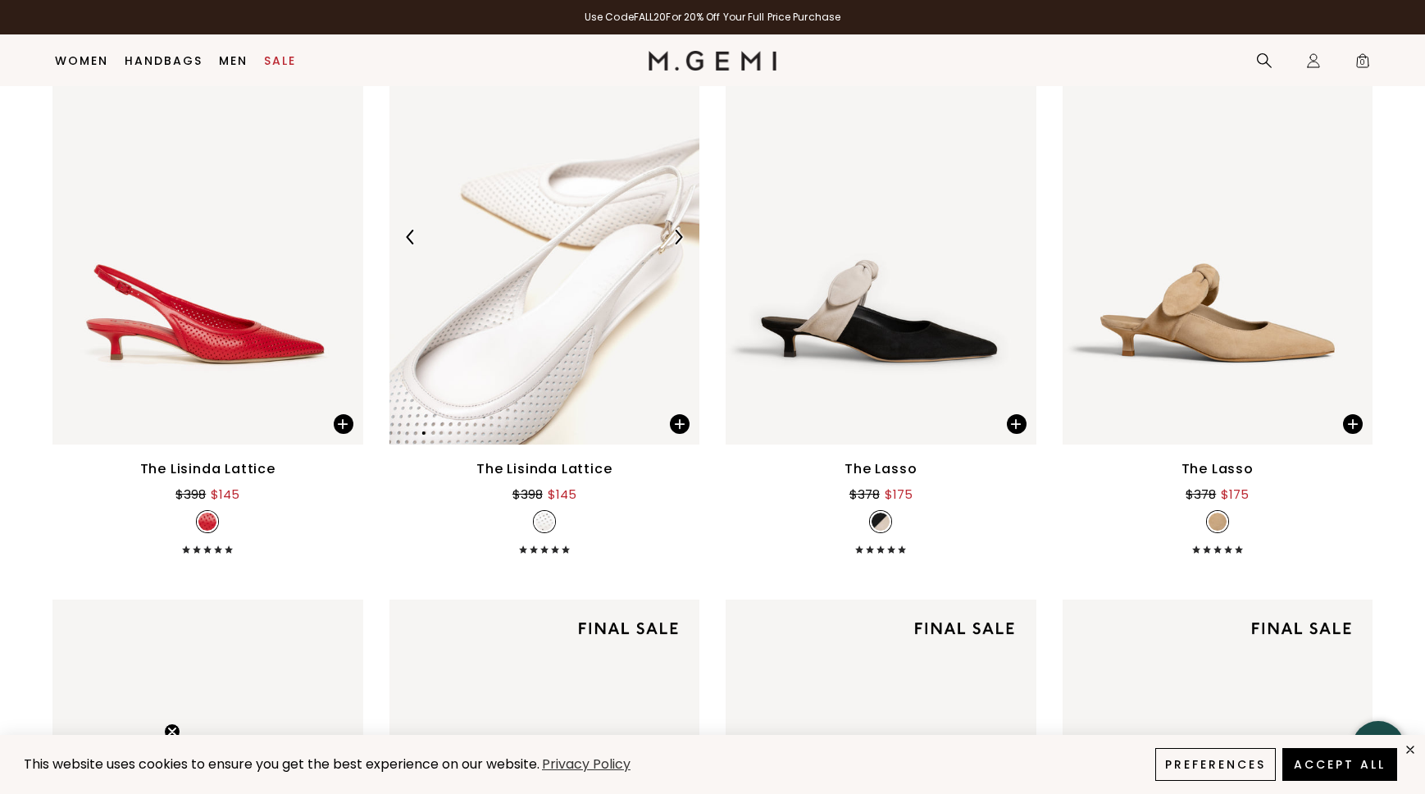
click at [685, 230] on img at bounding box center [678, 237] width 15 height 15
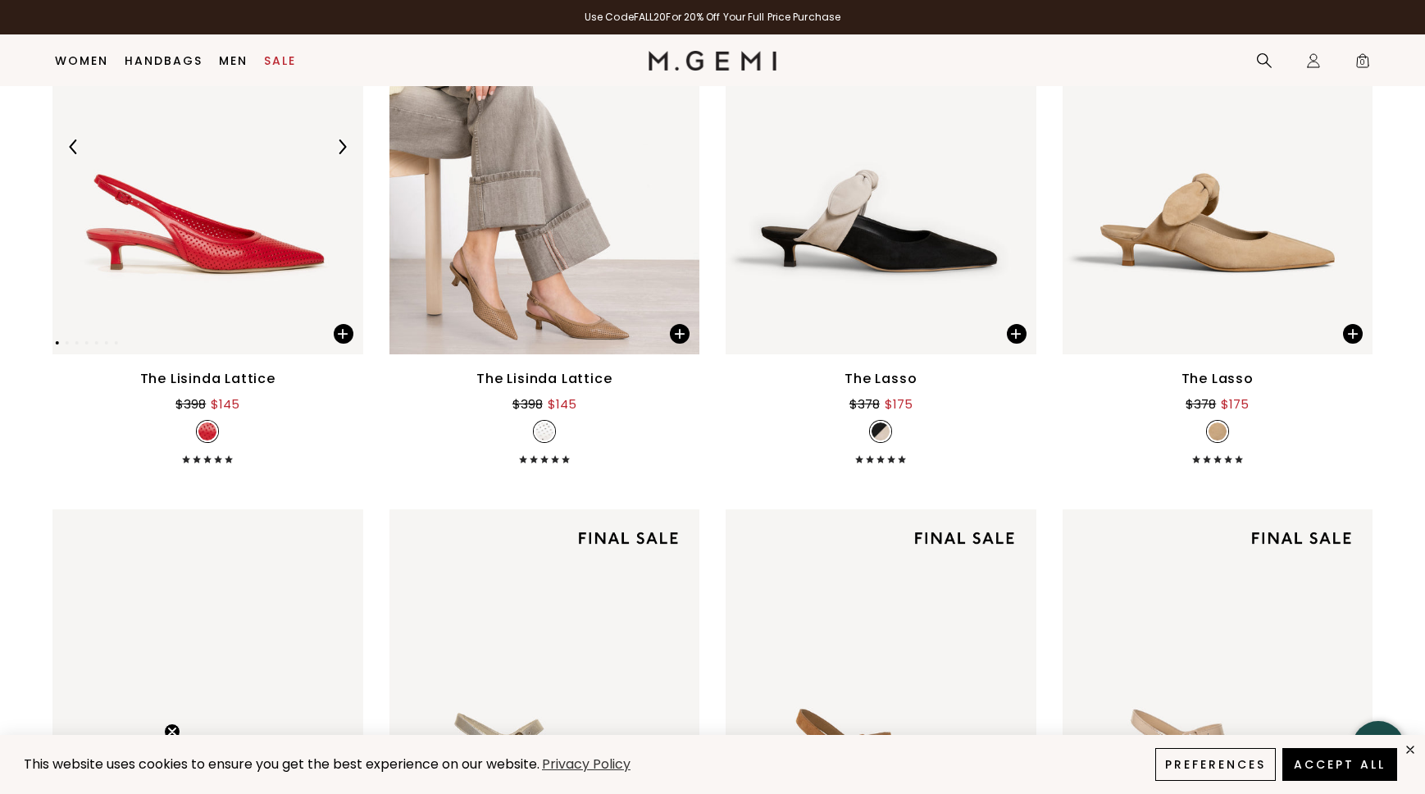
scroll to position [2057, 0]
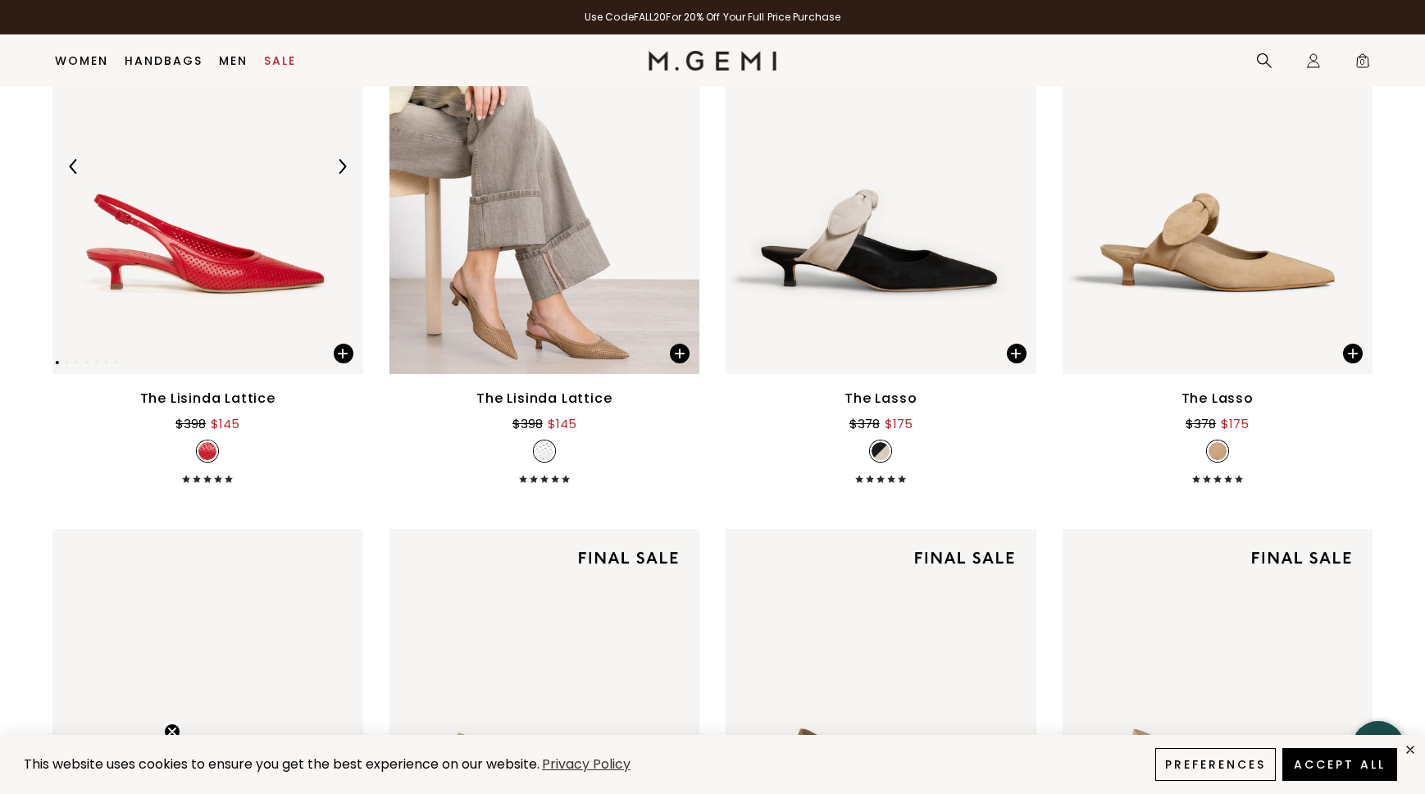
click at [339, 162] on img at bounding box center [342, 166] width 15 height 15
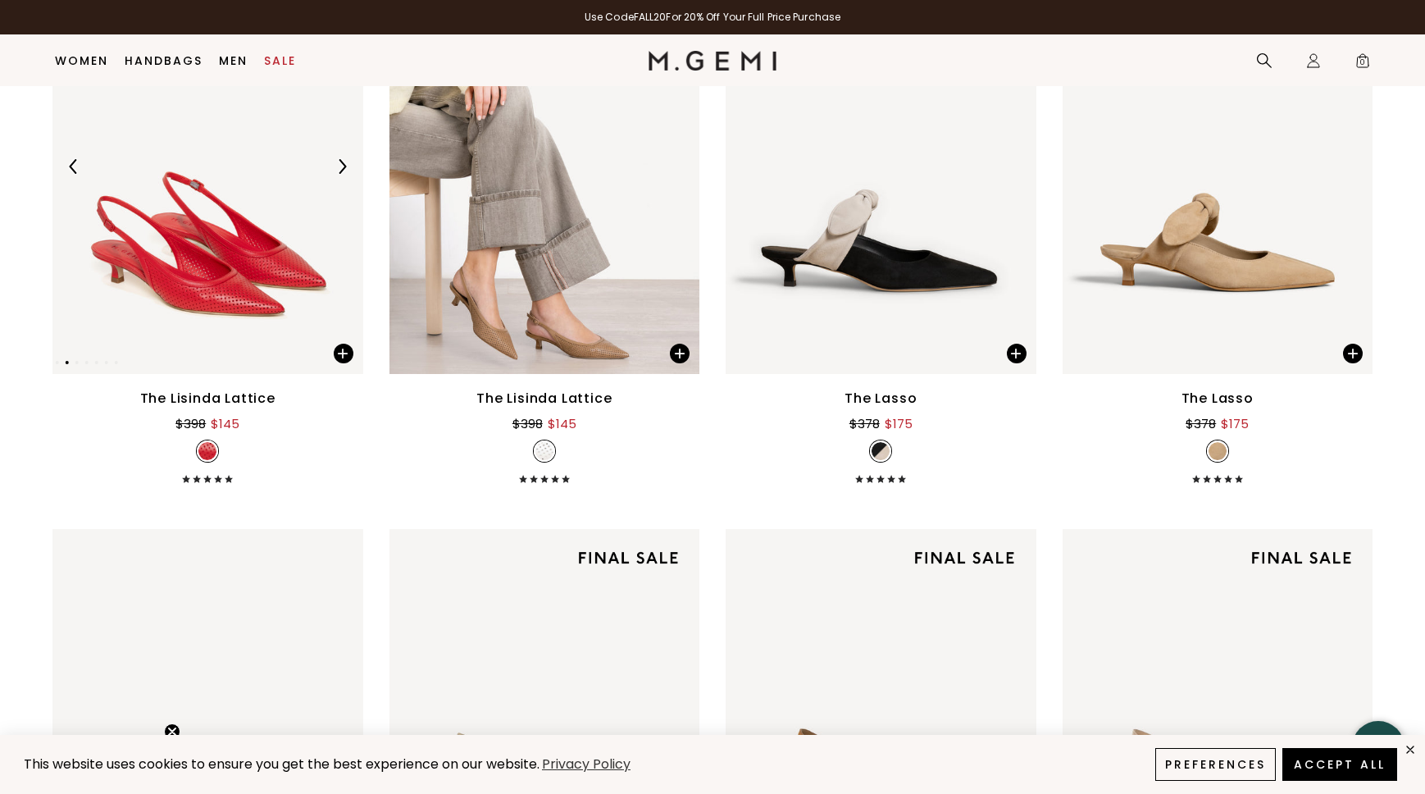
click at [339, 162] on img at bounding box center [342, 166] width 15 height 15
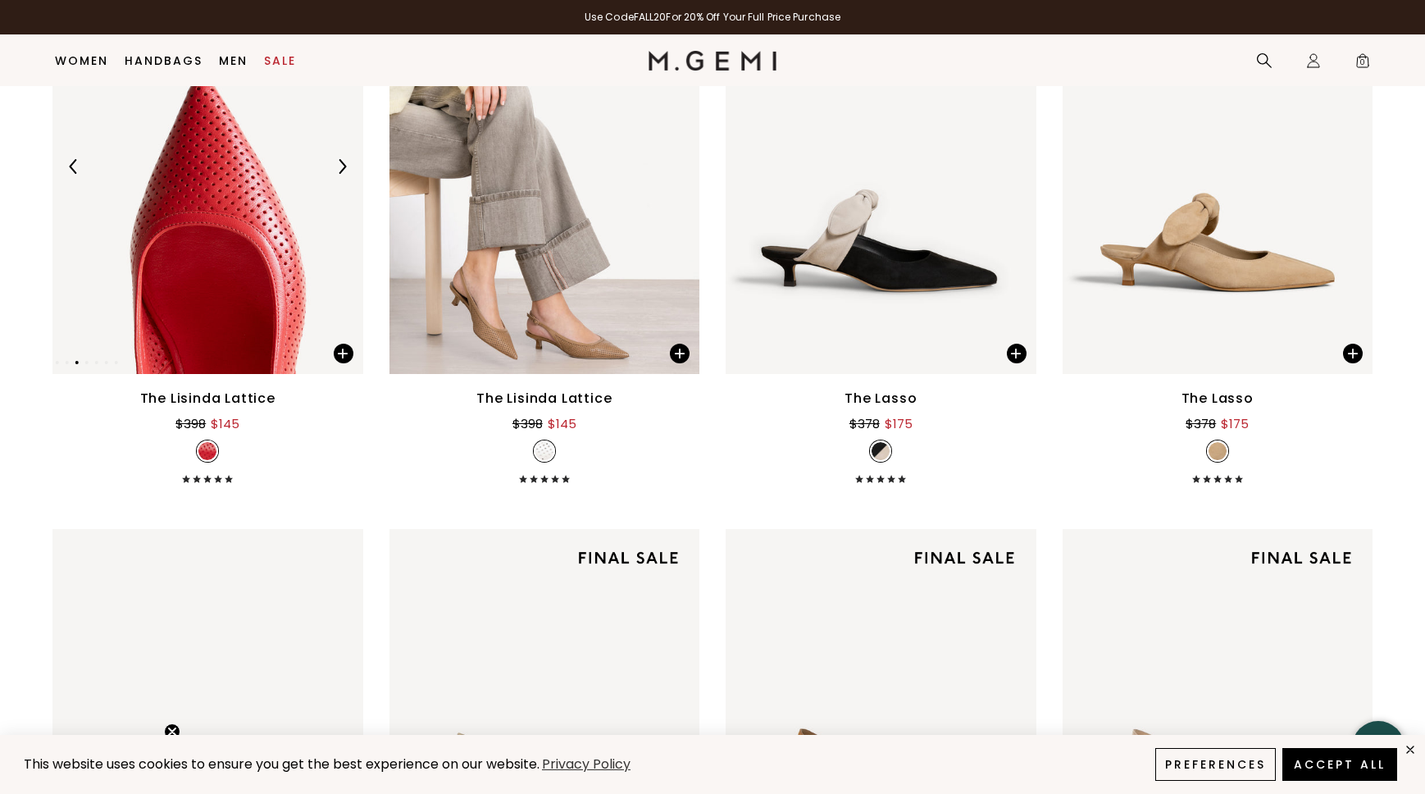
click at [339, 162] on img at bounding box center [342, 166] width 15 height 15
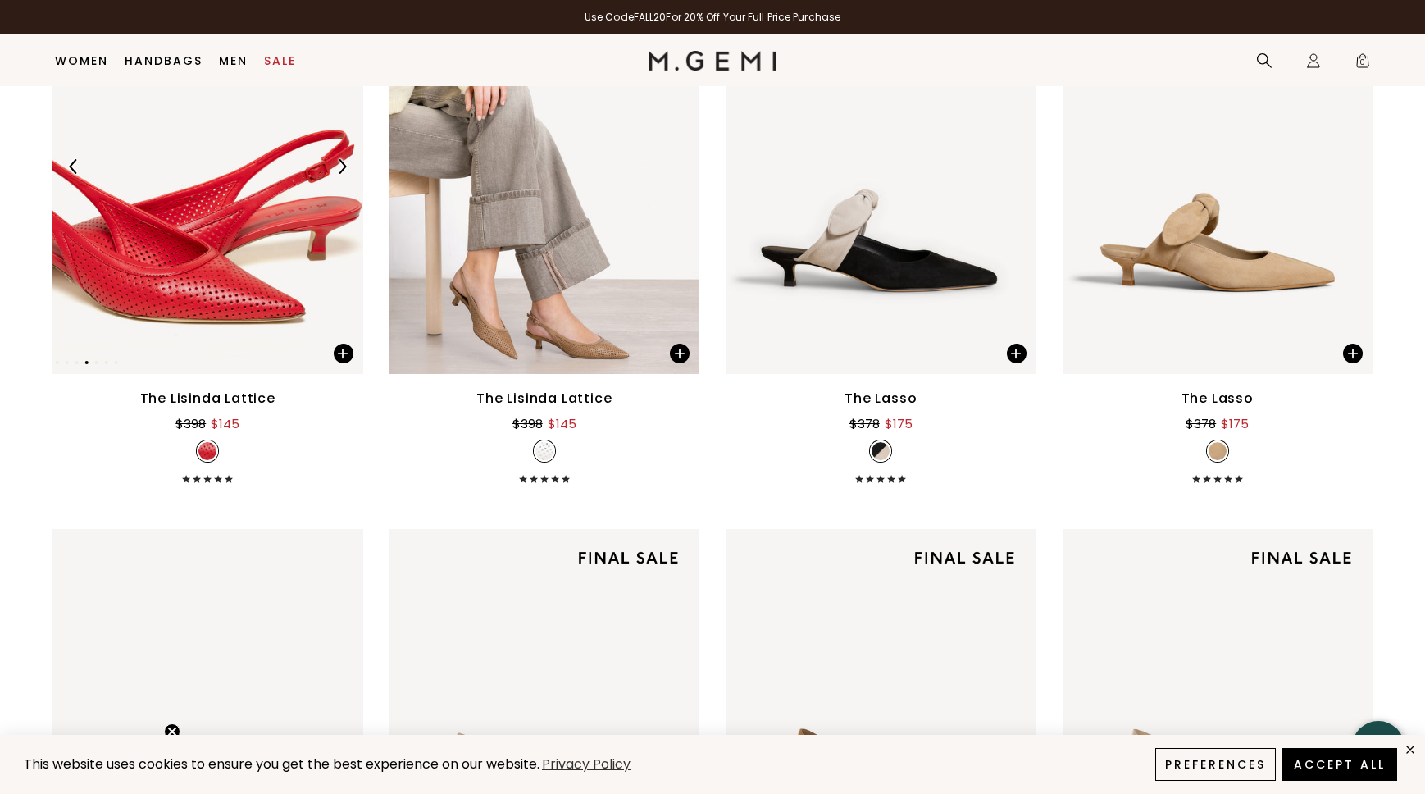
click at [339, 162] on img at bounding box center [342, 166] width 15 height 15
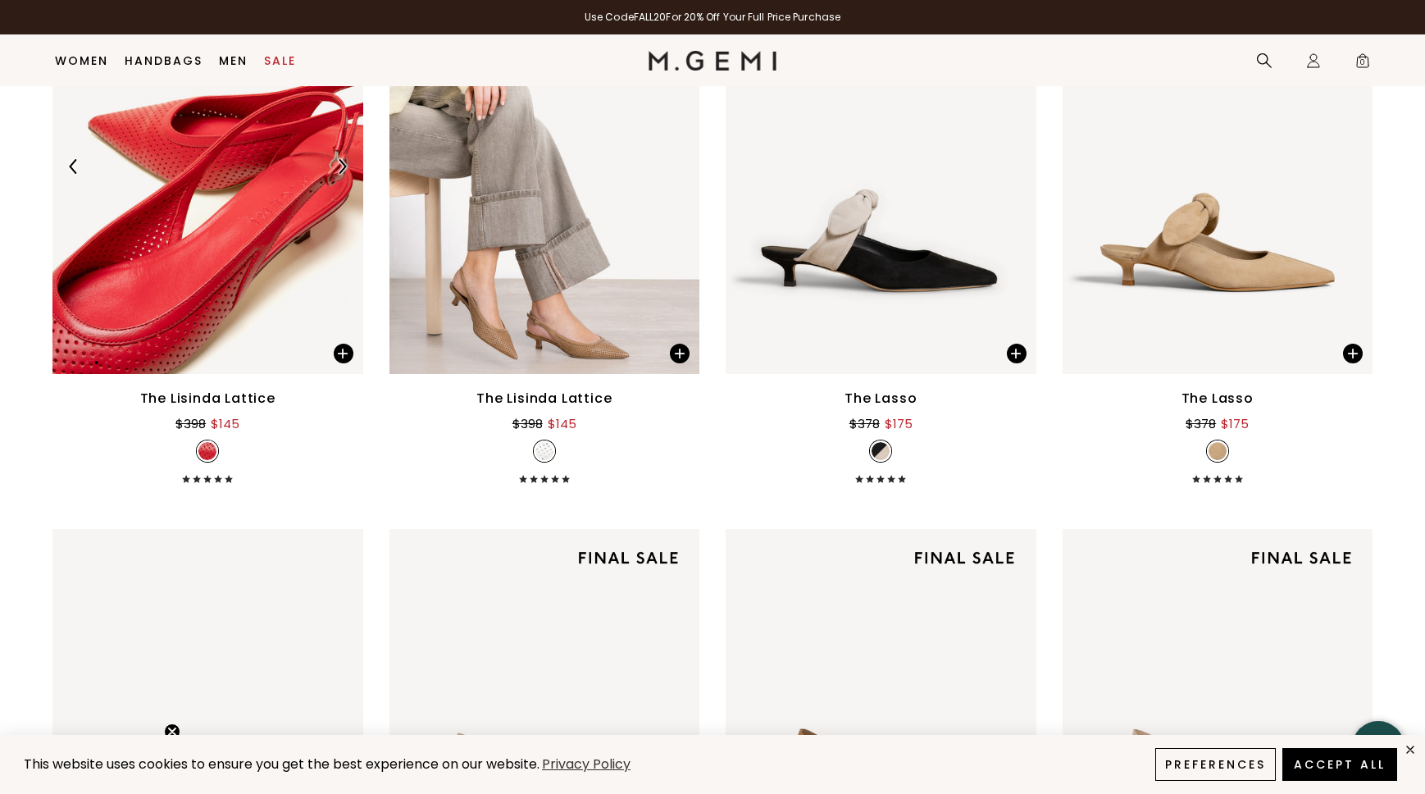
click at [339, 162] on img at bounding box center [342, 166] width 15 height 15
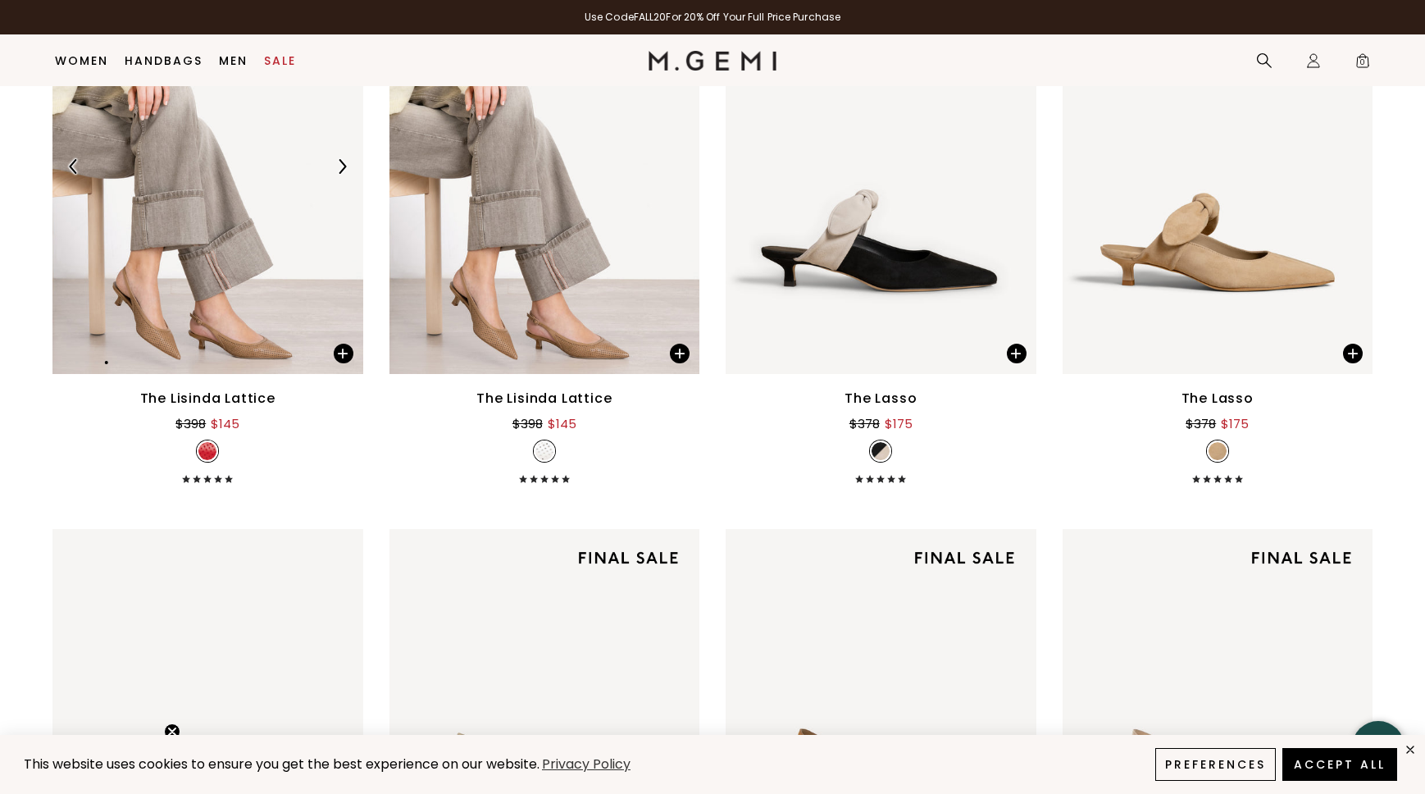
click at [339, 162] on img at bounding box center [342, 166] width 15 height 15
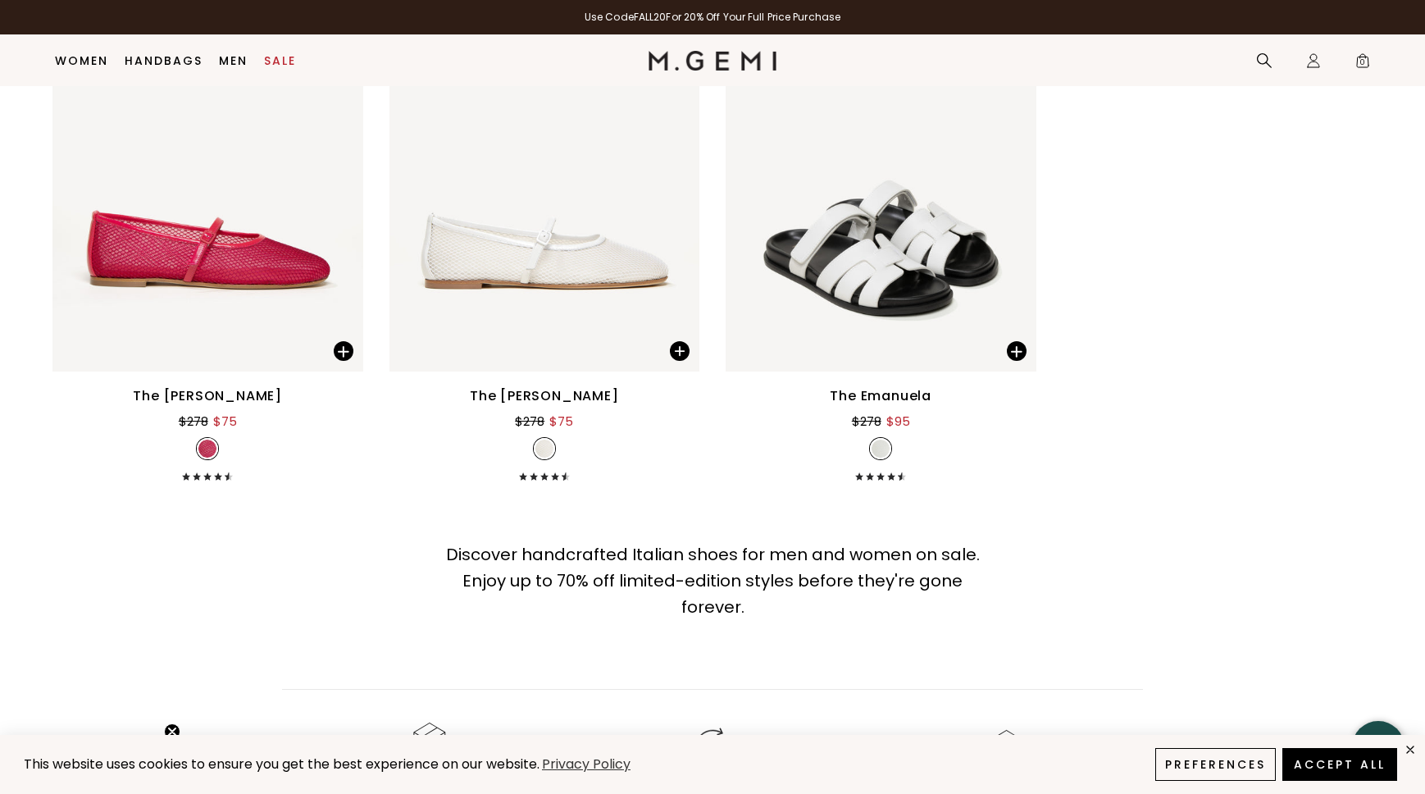
scroll to position [3231, 0]
